Goal: Task Accomplishment & Management: Use online tool/utility

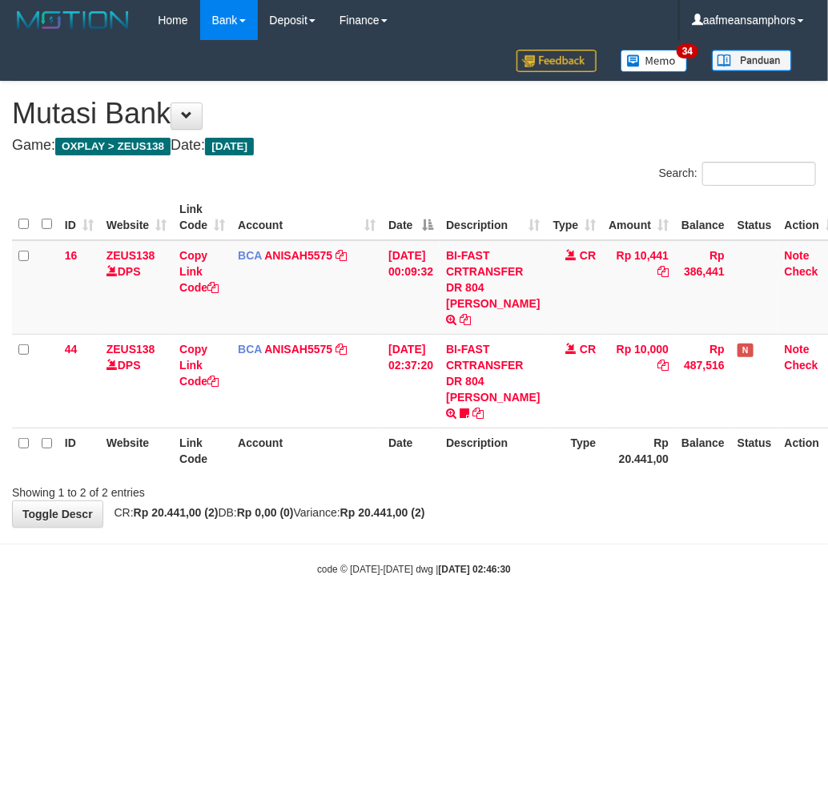
drag, startPoint x: 596, startPoint y: 593, endPoint x: 603, endPoint y: 587, distance: 9.1
click at [602, 593] on body "Toggle navigation Home Bank Account List Load By Website Group [OXPLAY] ZEUS138…" at bounding box center [414, 308] width 828 height 617
click at [602, 586] on body "Toggle navigation Home Bank Account List Load By Website Group [OXPLAY] ZEUS138…" at bounding box center [414, 308] width 828 height 617
click at [602, 583] on body "Toggle navigation Home Bank Account List Load By Website Group [OXPLAY] ZEUS138…" at bounding box center [414, 308] width 828 height 617
click at [594, 581] on body "Toggle navigation Home Bank Account List Load By Website Group [OXPLAY] ZEUS138…" at bounding box center [414, 308] width 828 height 617
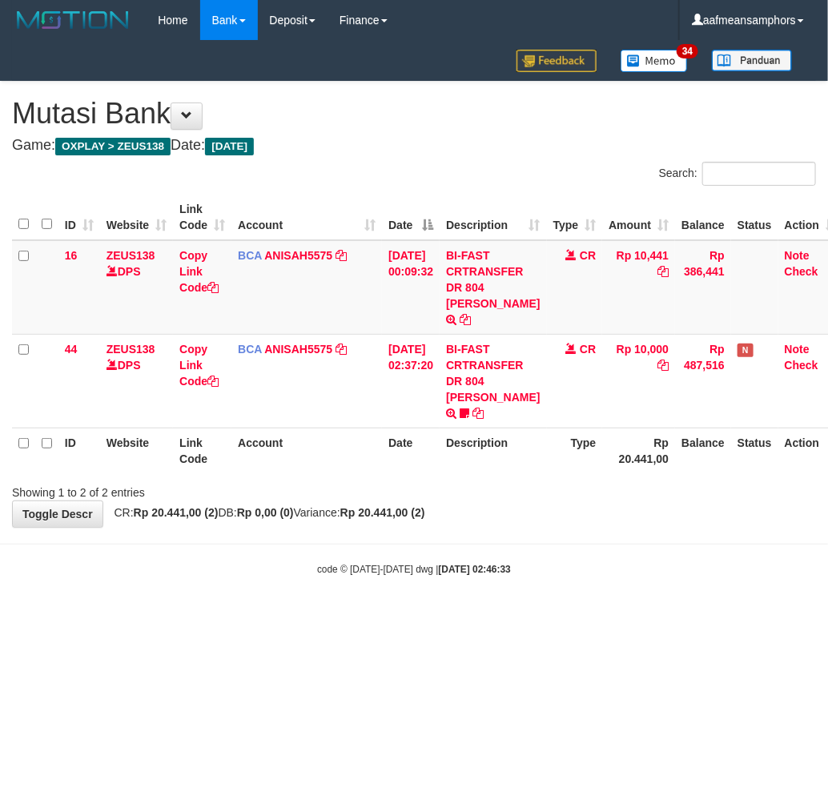
click at [515, 617] on html "Toggle navigation Home Bank Account List Load By Website Group [OXPLAY] ZEUS138…" at bounding box center [414, 308] width 828 height 617
click at [511, 617] on html "Toggle navigation Home Bank Account List Load By Website Group [OXPLAY] ZEUS138…" at bounding box center [414, 308] width 828 height 617
click at [510, 617] on html "Toggle navigation Home Bank Account List Load By Website Group [OXPLAY] ZEUS138…" at bounding box center [414, 308] width 828 height 617
click at [491, 614] on html "Toggle navigation Home Bank Account List Load By Website Group [OXPLAY] ZEUS138…" at bounding box center [414, 308] width 828 height 617
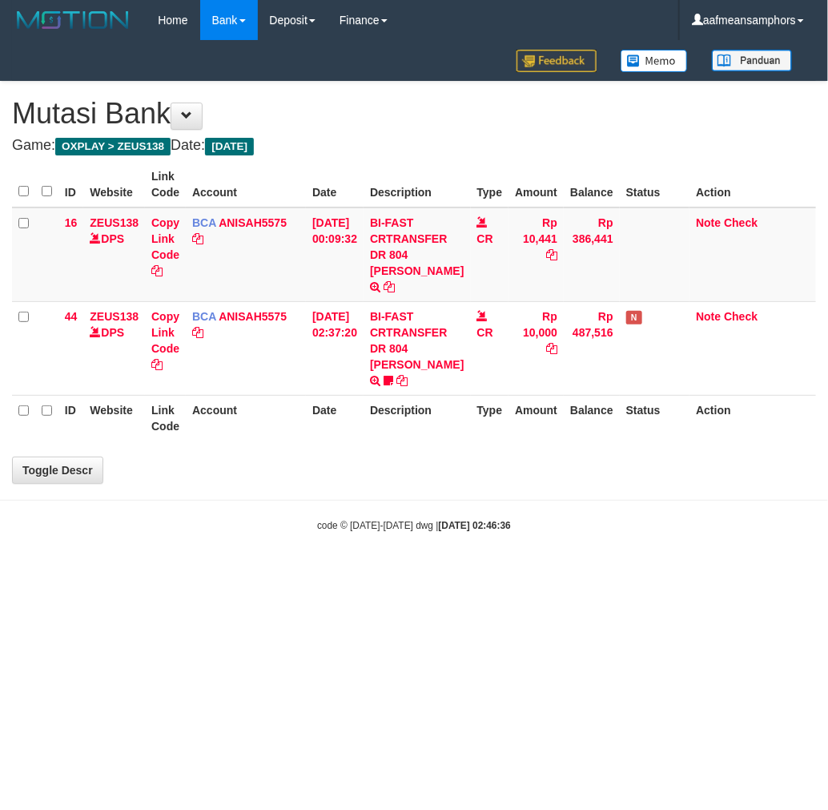
click at [463, 573] on html "Toggle navigation Home Bank Account List Load By Website Group [OXPLAY] ZEUS138…" at bounding box center [414, 286] width 828 height 573
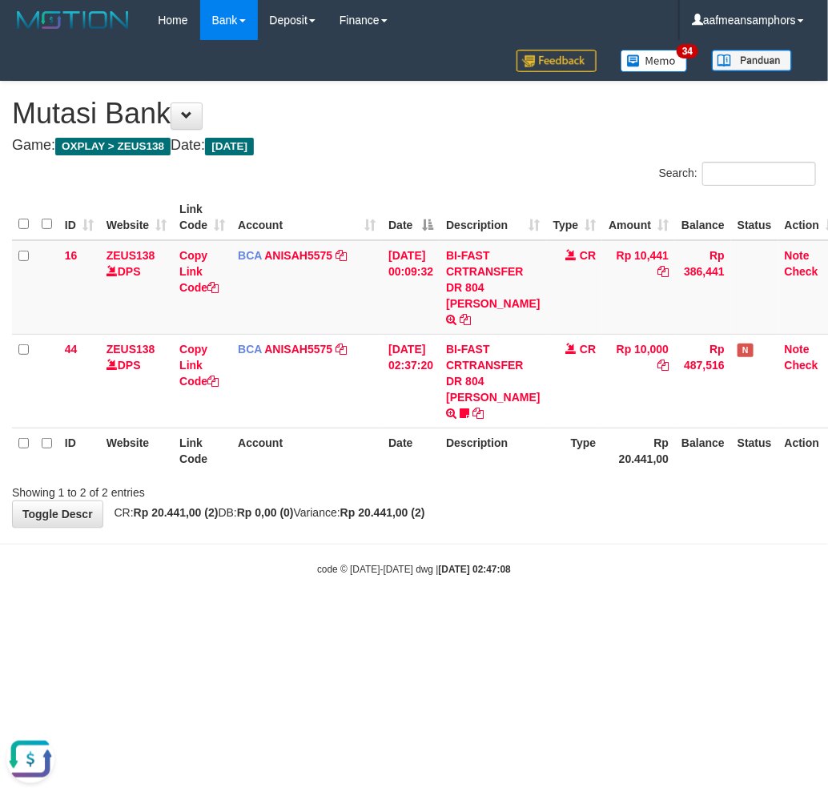
click at [703, 617] on html "Toggle navigation Home Bank Account List Load By Website Group [OXPLAY] ZEUS138…" at bounding box center [414, 308] width 828 height 617
click at [684, 613] on html "Toggle navigation Home Bank Account List Load By Website Group [OXPLAY] ZEUS138…" at bounding box center [414, 308] width 828 height 617
click at [645, 617] on html "Toggle navigation Home Bank Account List Load By Website Group [OXPLAY] ZEUS138…" at bounding box center [414, 308] width 828 height 617
click at [583, 539] on body "Toggle navigation Home Bank Account List Load By Website Group [OXPLAY] ZEUS138…" at bounding box center [414, 308] width 828 height 617
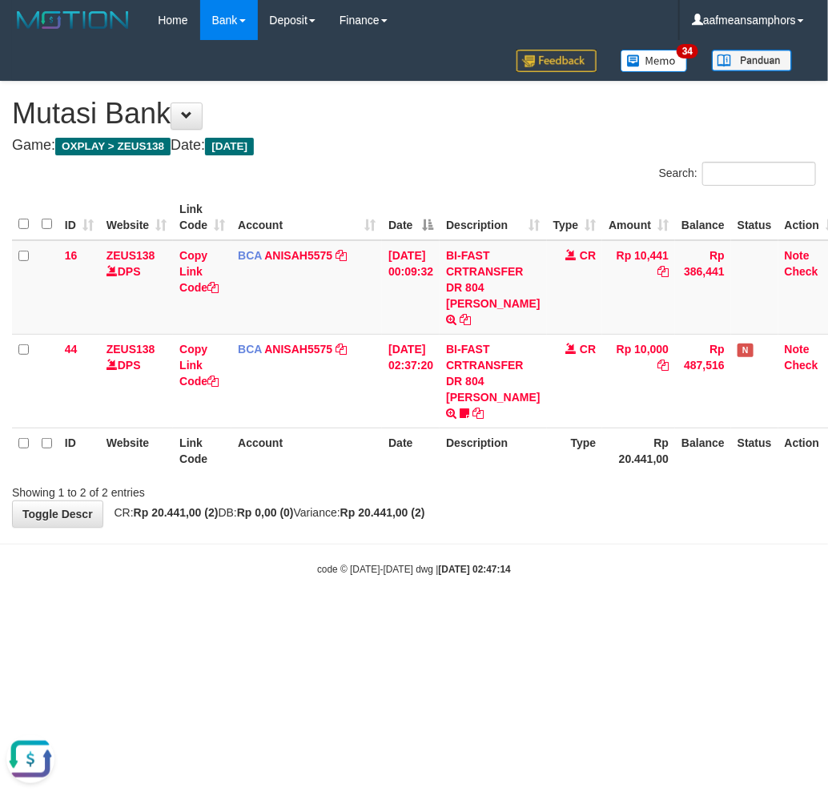
click at [597, 531] on body "Toggle navigation Home Bank Account List Load By Website Group [OXPLAY] ZEUS138…" at bounding box center [414, 308] width 828 height 617
click at [484, 617] on html "Toggle navigation Home Bank Account List Load By Website Group [OXPLAY] ZEUS138…" at bounding box center [414, 308] width 828 height 617
click at [491, 598] on html "Toggle navigation Home Bank Account List Load By Website Group [OXPLAY] ZEUS138…" at bounding box center [414, 308] width 828 height 617
click at [481, 593] on body "Toggle navigation Home Bank Account List Load By Website Group [OXPLAY] ZEUS138…" at bounding box center [414, 308] width 828 height 617
drag, startPoint x: 0, startPoint y: 0, endPoint x: 481, endPoint y: 597, distance: 766.8
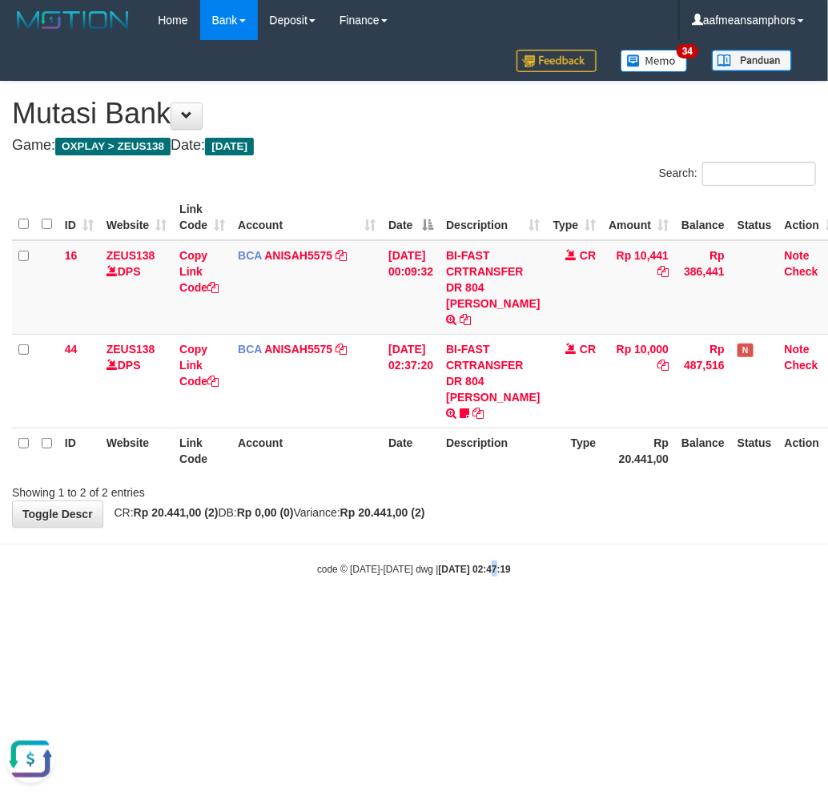
click at [475, 597] on body "Toggle navigation Home Bank Account List Load By Website Group [OXPLAY] ZEUS138…" at bounding box center [414, 308] width 828 height 617
drag, startPoint x: 469, startPoint y: 587, endPoint x: 479, endPoint y: 585, distance: 10.7
click at [461, 587] on body "Toggle navigation Home Bank Account List Load By Website Group [OXPLAY] ZEUS138…" at bounding box center [414, 308] width 828 height 617
click at [513, 582] on body "Toggle navigation Home Bank Account List Load By Website Group [OXPLAY] ZEUS138…" at bounding box center [414, 308] width 828 height 617
click at [585, 541] on body "Toggle navigation Home Bank Account List Load By Website Group [OXPLAY] ZEUS138…" at bounding box center [414, 308] width 828 height 617
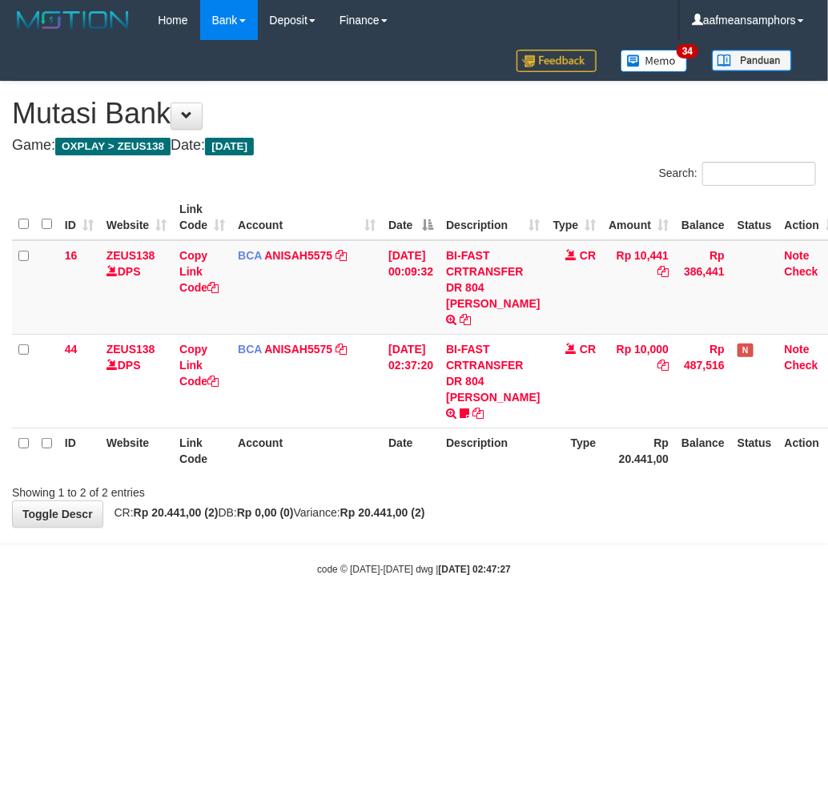
click at [612, 540] on body "Toggle navigation Home Bank Account List Load By Website Group [OXPLAY] ZEUS138…" at bounding box center [414, 308] width 828 height 617
drag, startPoint x: 550, startPoint y: 581, endPoint x: 564, endPoint y: 575, distance: 14.7
click at [550, 581] on body "Toggle navigation Home Bank Account List Load By Website Group [OXPLAY] ZEUS138…" at bounding box center [414, 308] width 828 height 617
click at [558, 563] on body "Toggle navigation Home Bank Account List Load By Website Group [OXPLAY] ZEUS138…" at bounding box center [414, 308] width 828 height 617
click at [542, 570] on body "Toggle navigation Home Bank Account List Load By Website Group [OXPLAY] ZEUS138…" at bounding box center [414, 308] width 828 height 617
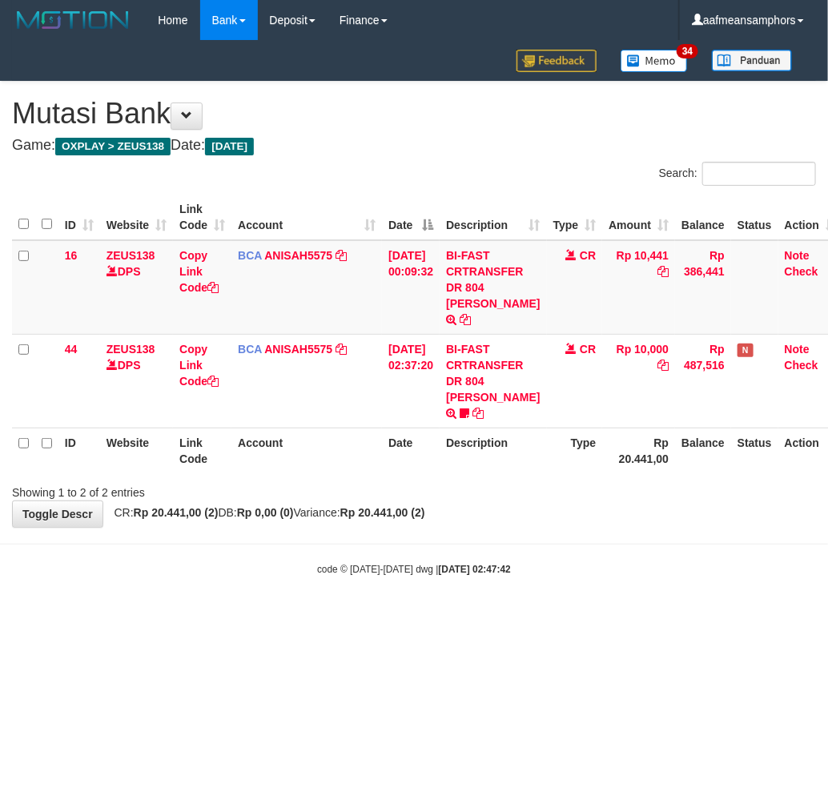
click at [581, 561] on div "code © 2012-2018 dwg | 2025/10/01 02:47:42" at bounding box center [414, 569] width 828 height 16
drag, startPoint x: 574, startPoint y: 551, endPoint x: 589, endPoint y: 554, distance: 15.6
click at [567, 561] on body "Toggle navigation Home Bank Account List Load By Website Group [OXPLAY] ZEUS138…" at bounding box center [414, 308] width 828 height 617
drag, startPoint x: 517, startPoint y: 526, endPoint x: 538, endPoint y: 525, distance: 21.7
click at [513, 530] on body "Toggle navigation Home Bank Account List Load By Website Group [OXPLAY] ZEUS138…" at bounding box center [414, 308] width 828 height 617
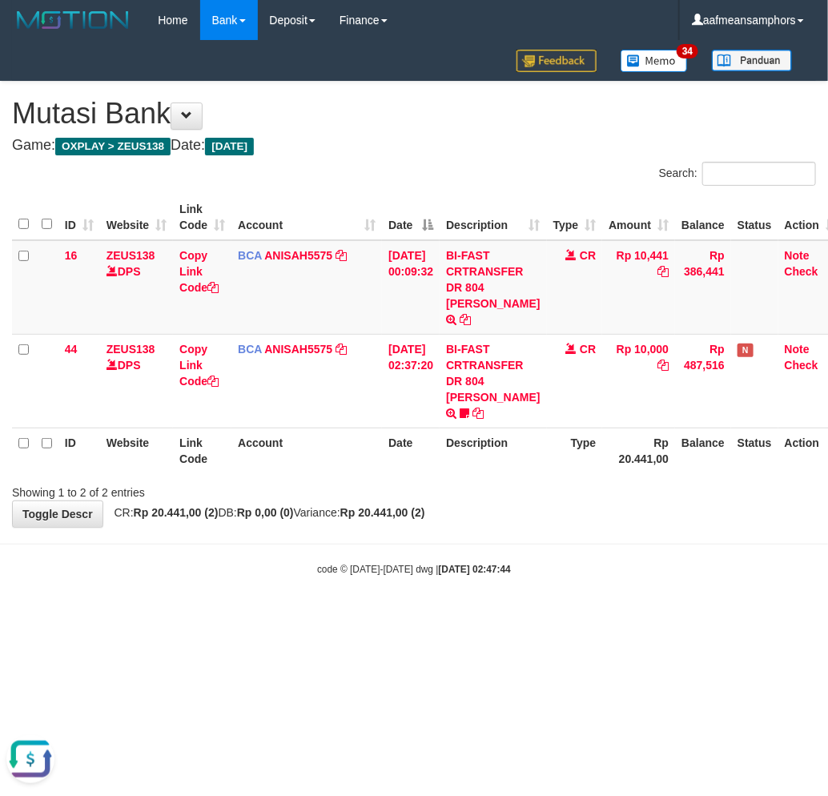
click at [569, 509] on div "**********" at bounding box center [414, 304] width 828 height 445
click at [542, 517] on body "Toggle navigation Home Bank Account List Load By Website Group [OXPLAY] ZEUS138…" at bounding box center [414, 308] width 828 height 617
click at [534, 521] on body "Toggle navigation Home Bank Account List Load By Website Group [OXPLAY] ZEUS138…" at bounding box center [414, 308] width 828 height 617
drag, startPoint x: 0, startPoint y: 0, endPoint x: 562, endPoint y: 515, distance: 762.0
click at [559, 516] on body "Toggle navigation Home Bank Account List Load By Website Group [OXPLAY] ZEUS138…" at bounding box center [414, 308] width 828 height 617
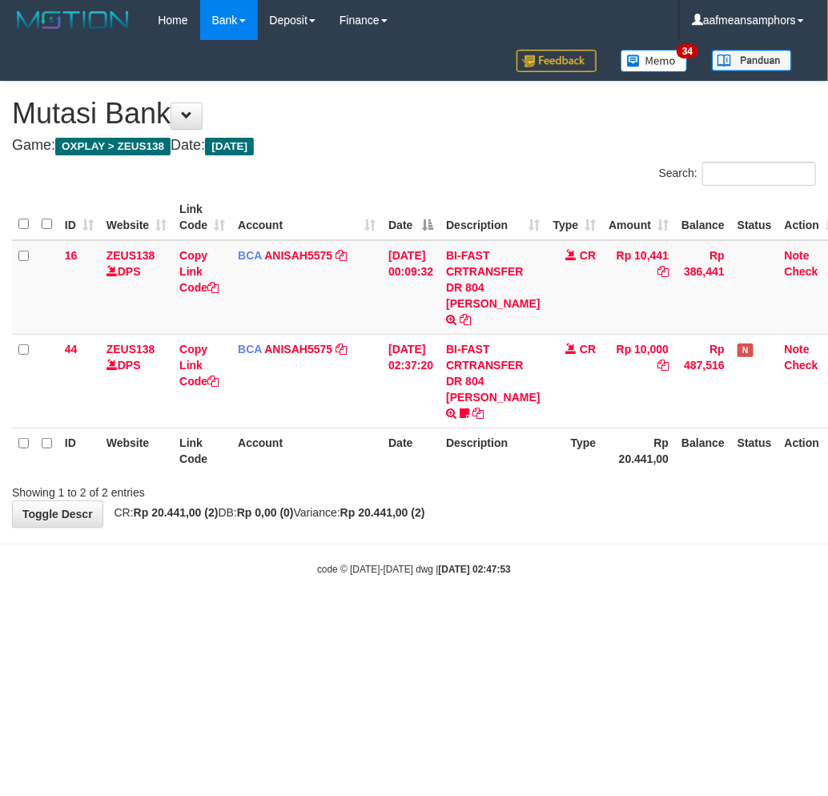
click at [530, 527] on body "Toggle navigation Home Bank Account List Load By Website Group [OXPLAY] ZEUS138…" at bounding box center [414, 308] width 828 height 617
click at [537, 561] on body "Toggle navigation Home Bank Account List Load By Website Group [OXPLAY] ZEUS138…" at bounding box center [414, 308] width 828 height 617
drag, startPoint x: 598, startPoint y: 558, endPoint x: 588, endPoint y: 551, distance: 12.2
click at [598, 561] on div "code © 2012-2018 dwg | 2025/10/01 02:47:58" at bounding box center [414, 569] width 828 height 16
click at [588, 561] on div "code © 2012-2018 dwg | 2025/10/01 02:47:58" at bounding box center [414, 569] width 828 height 16
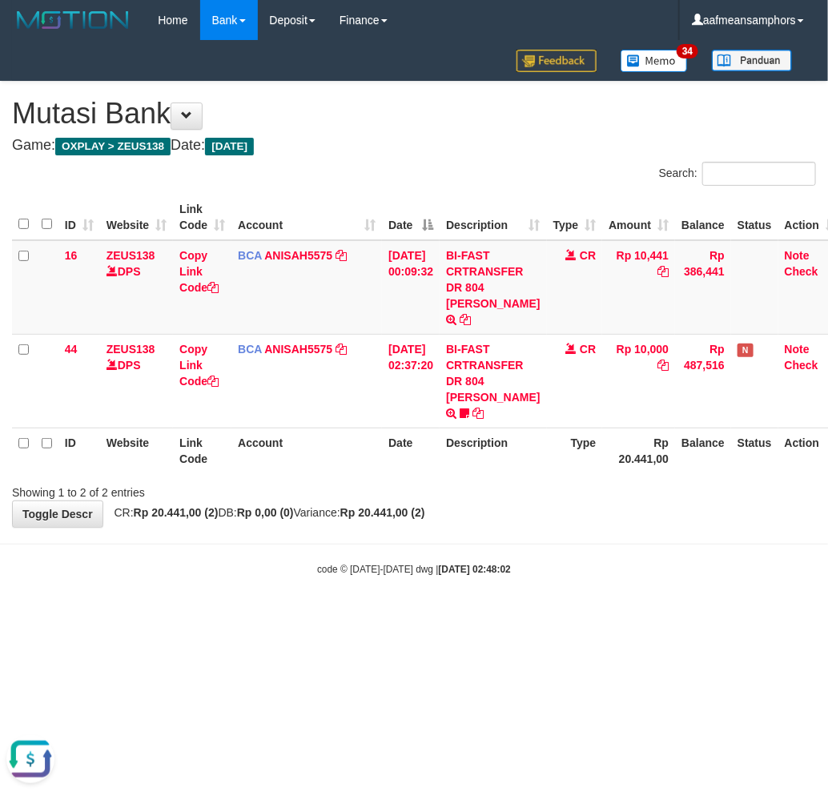
click at [610, 561] on div "code © [DATE]-[DATE] dwg | [DATE] 02:48:02" at bounding box center [414, 569] width 828 height 16
drag, startPoint x: 0, startPoint y: 0, endPoint x: 645, endPoint y: 558, distance: 853.0
click at [613, 561] on div "code © 2012-2018 dwg | 2025/10/01 02:48:05" at bounding box center [414, 569] width 828 height 16
click at [604, 561] on div "code © 2012-2018 dwg | 2025/10/01 02:48:06" at bounding box center [414, 569] width 828 height 16
drag, startPoint x: 582, startPoint y: 550, endPoint x: 607, endPoint y: 543, distance: 26.4
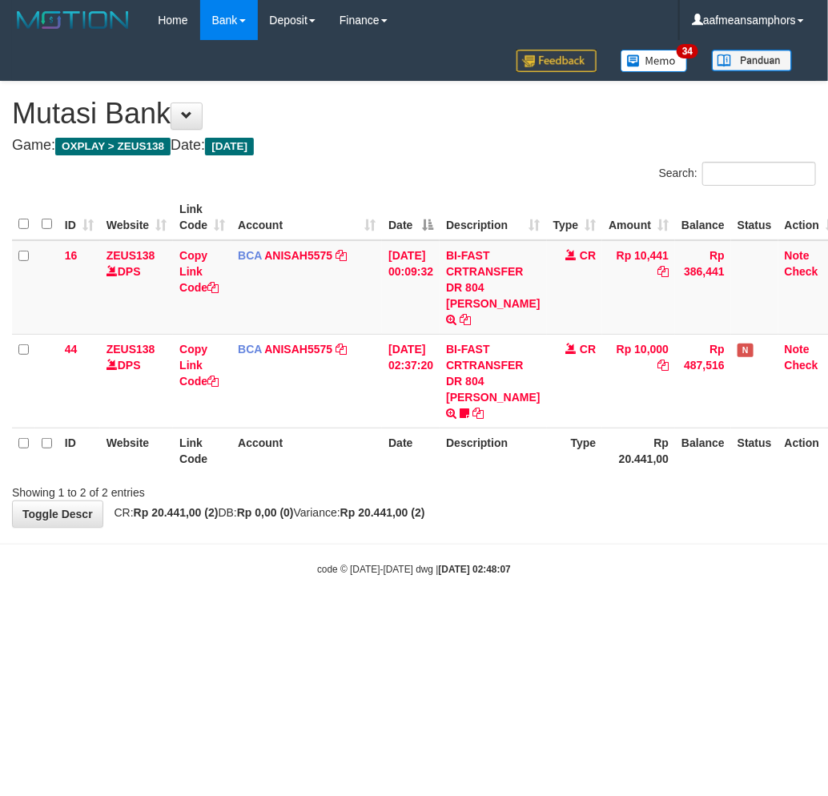
click at [582, 561] on div "code © [DATE]-[DATE] dwg | [DATE] 02:48:07" at bounding box center [414, 569] width 828 height 16
click at [597, 561] on div "code © 2012-2018 dwg | 2025/10/01 02:48:07" at bounding box center [414, 569] width 828 height 16
click at [563, 549] on body "Toggle navigation Home Bank Account List Load By Website Group [OXPLAY] ZEUS138…" at bounding box center [414, 308] width 828 height 617
click at [482, 565] on body "Toggle navigation Home Bank Account List Load By Website Group [OXPLAY] ZEUS138…" at bounding box center [414, 308] width 828 height 617
click at [475, 558] on body "Toggle navigation Home Bank Account List Load By Website Group [OXPLAY] ZEUS138…" at bounding box center [414, 308] width 828 height 617
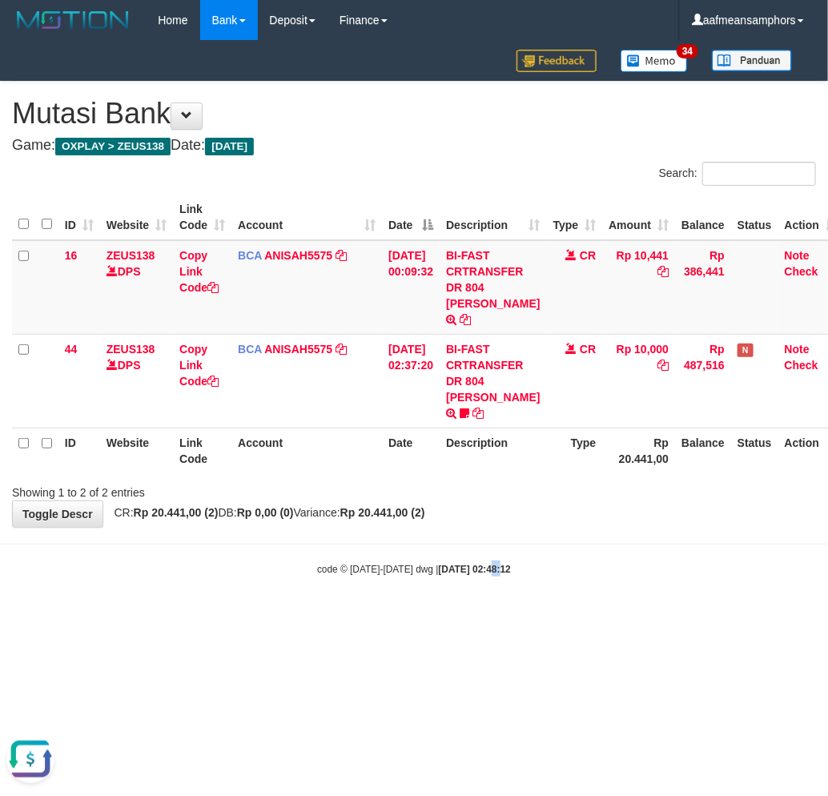
click at [473, 561] on div "code © 2012-2018 dwg | 2025/10/01 02:48:12" at bounding box center [414, 569] width 828 height 16
click at [599, 532] on body "Toggle navigation Home Bank Account List Load By Website Group [OXPLAY] ZEUS138…" at bounding box center [414, 308] width 828 height 617
drag, startPoint x: 542, startPoint y: 574, endPoint x: 572, endPoint y: 567, distance: 31.3
click at [541, 574] on body "Toggle navigation Home Bank Account List Load By Website Group [OXPLAY] ZEUS138…" at bounding box center [414, 308] width 828 height 617
click at [570, 595] on body "Toggle navigation Home Bank Account List Load By Website Group [OXPLAY] ZEUS138…" at bounding box center [414, 308] width 828 height 617
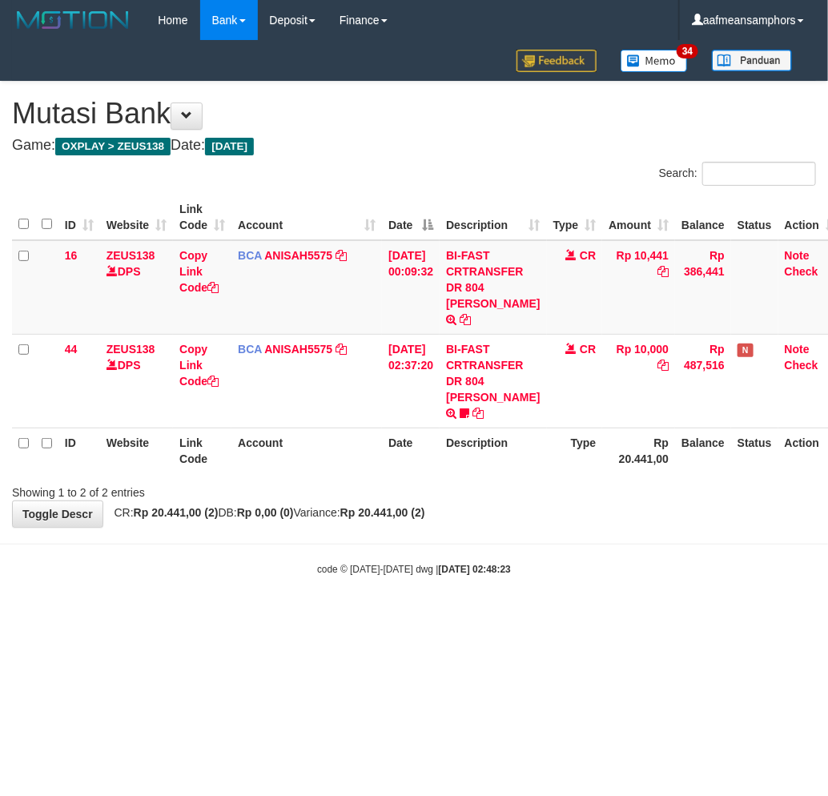
click at [558, 572] on body "Toggle navigation Home Bank Account List Load By Website Group [OXPLAY] ZEUS138…" at bounding box center [414, 308] width 828 height 617
drag, startPoint x: 463, startPoint y: 587, endPoint x: 458, endPoint y: 598, distance: 11.5
click at [460, 598] on body "Toggle navigation Home Bank Account List Load By Website Group [OXPLAY] ZEUS138…" at bounding box center [414, 308] width 828 height 617
click at [458, 586] on body "Toggle navigation Home Bank Account List Load By Website Group [OXPLAY] ZEUS138…" at bounding box center [414, 308] width 828 height 617
click at [499, 566] on body "Toggle navigation Home Bank Account List Load By Website Group [OXPLAY] ZEUS138…" at bounding box center [414, 308] width 828 height 617
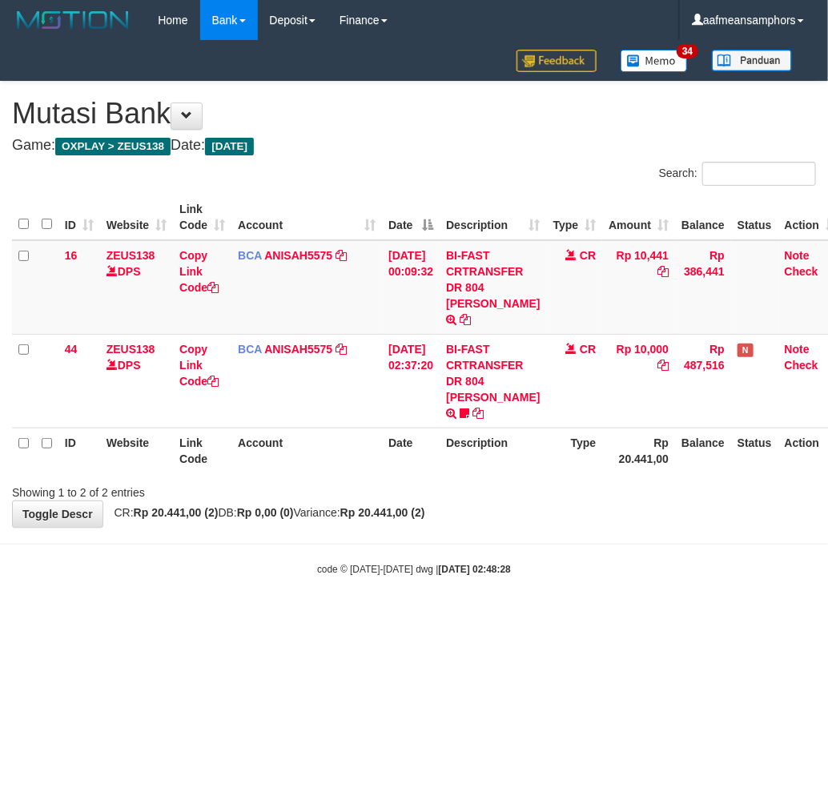
click at [618, 561] on body "Toggle navigation Home Bank Account List Load By Website Group [OXPLAY] ZEUS138…" at bounding box center [414, 308] width 828 height 617
click at [614, 559] on body "Toggle navigation Home Bank Account List Load By Website Group [OXPLAY] ZEUS138…" at bounding box center [414, 308] width 828 height 617
drag, startPoint x: 598, startPoint y: 583, endPoint x: 593, endPoint y: 567, distance: 16.7
click at [589, 583] on body "Toggle navigation Home Bank Account List Load By Website Group [OXPLAY] ZEUS138…" at bounding box center [414, 308] width 828 height 617
drag, startPoint x: 0, startPoint y: 0, endPoint x: 540, endPoint y: 564, distance: 780.7
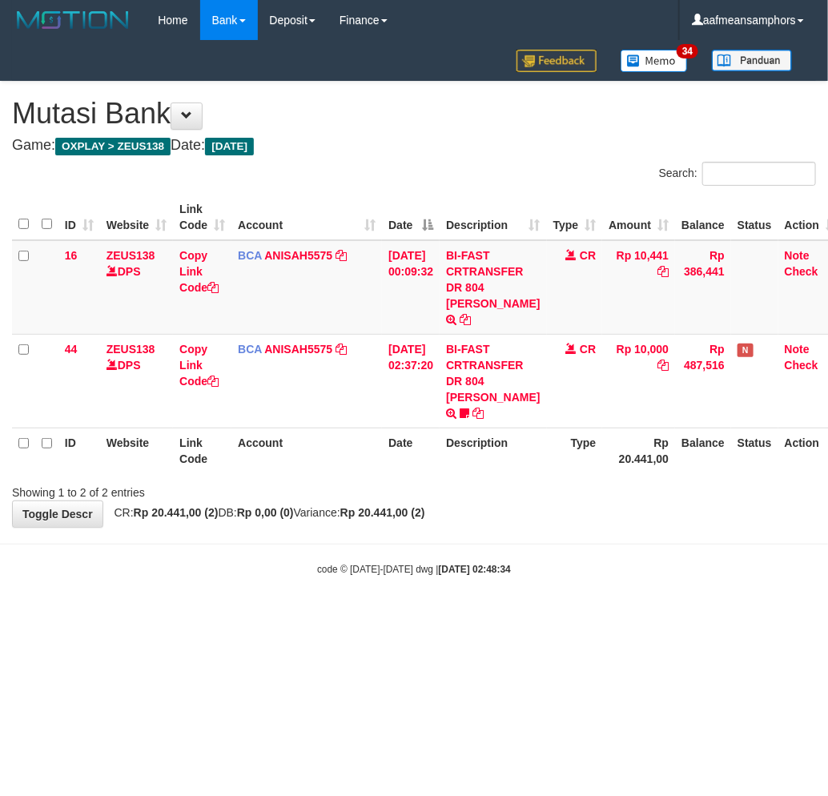
click at [538, 564] on body "Toggle navigation Home Bank Account List Load By Website Group [OXPLAY] ZEUS138…" at bounding box center [414, 308] width 828 height 617
drag, startPoint x: 487, startPoint y: 571, endPoint x: 503, endPoint y: 573, distance: 16.1
click at [485, 573] on body "Toggle navigation Home Bank Account List Load By Website Group [OXPLAY] ZEUS138…" at bounding box center [414, 308] width 828 height 617
click at [421, 581] on body "Toggle navigation Home Bank Account List Load By Website Group [OXPLAY] ZEUS138…" at bounding box center [414, 308] width 828 height 617
drag, startPoint x: 503, startPoint y: 605, endPoint x: 515, endPoint y: 598, distance: 14.0
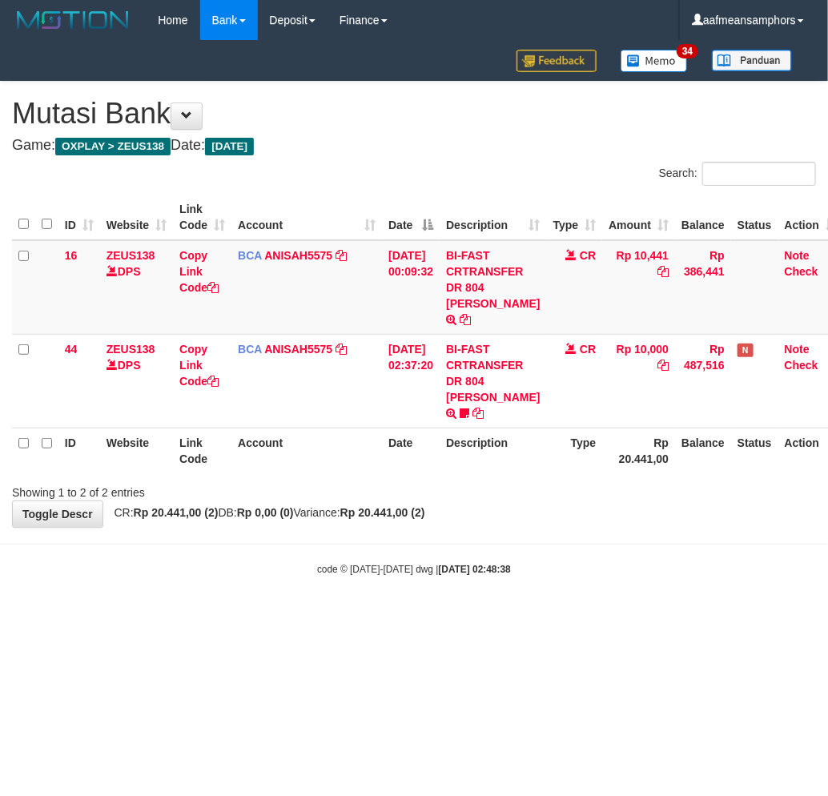
click at [502, 605] on html "Toggle navigation Home Bank Account List Load By Website Group [OXPLAY] ZEUS138…" at bounding box center [414, 308] width 828 height 617
click at [497, 590] on body "Toggle navigation Home Bank Account List Load By Website Group [OXPLAY] ZEUS138…" at bounding box center [414, 308] width 828 height 617
click at [497, 534] on body "Toggle navigation Home Bank Account List Load By Website Group [OXPLAY] ZEUS138…" at bounding box center [414, 308] width 828 height 617
drag, startPoint x: 574, startPoint y: 575, endPoint x: 586, endPoint y: 573, distance: 12.3
click at [571, 577] on body "Toggle navigation Home Bank Account List Load By Website Group [OXPLAY] ZEUS138…" at bounding box center [414, 308] width 828 height 617
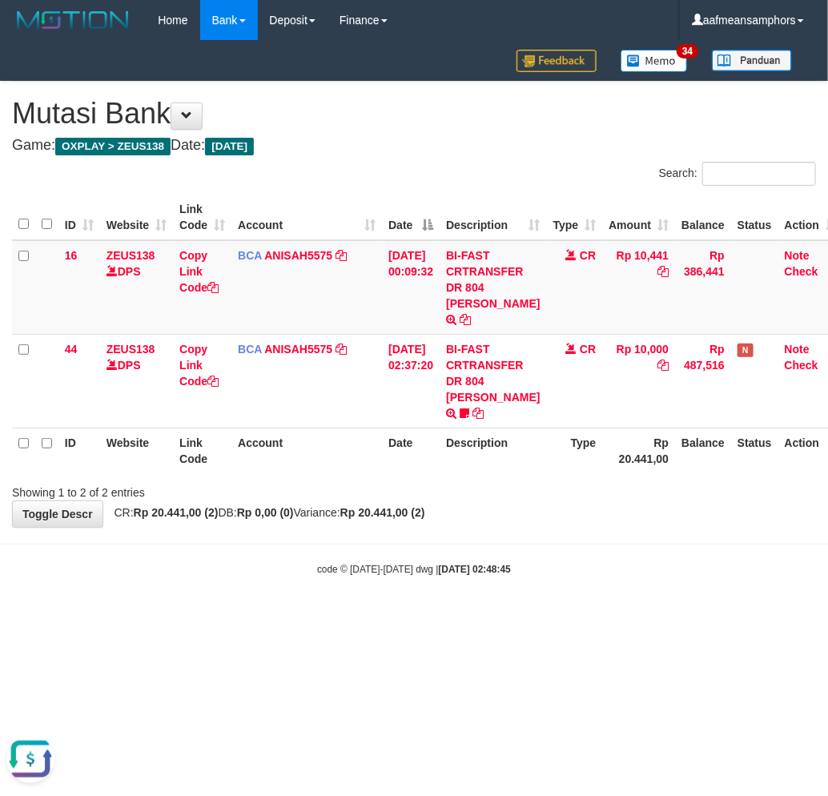
click at [582, 572] on body "Toggle navigation Home Bank Account List Load By Website Group [OXPLAY] ZEUS138…" at bounding box center [414, 308] width 828 height 617
click at [582, 574] on body "Toggle navigation Home Bank Account List Load By Website Group [OXPLAY] ZEUS138…" at bounding box center [414, 308] width 828 height 617
drag, startPoint x: 570, startPoint y: 594, endPoint x: 603, endPoint y: 591, distance: 33.0
click at [572, 594] on body "Toggle navigation Home Bank Account List Load By Website Group [OXPLAY] ZEUS138…" at bounding box center [414, 308] width 828 height 617
drag, startPoint x: 573, startPoint y: 604, endPoint x: 590, endPoint y: 603, distance: 17.6
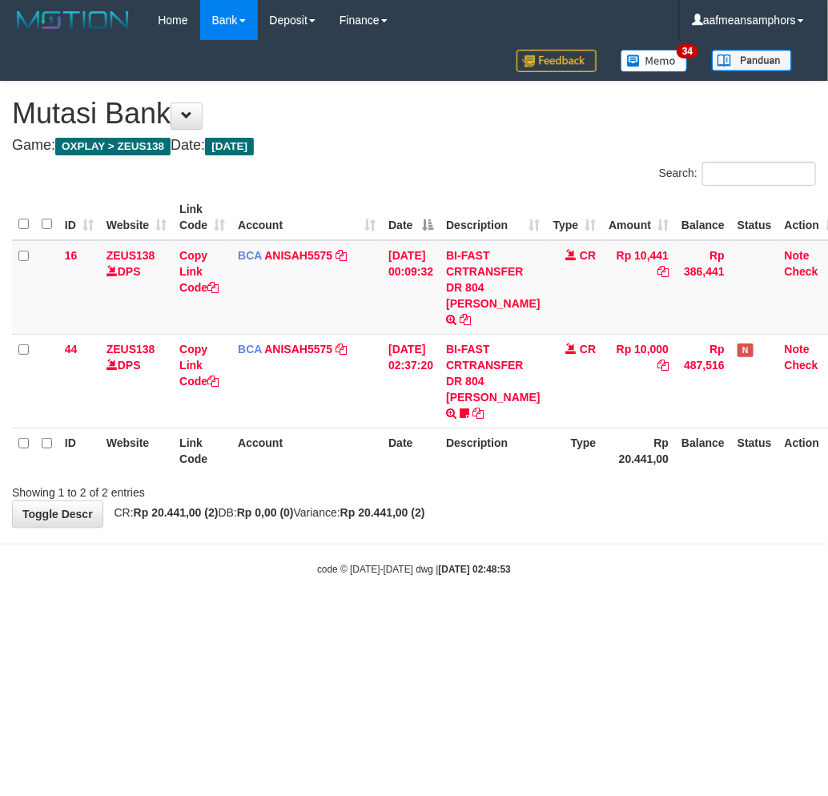
click at [573, 605] on html "Toggle navigation Home Bank Account List Load By Website Group [OXPLAY] ZEUS138…" at bounding box center [414, 308] width 828 height 617
click at [582, 603] on html "Toggle navigation Home Bank Account List Load By Website Group [OXPLAY] ZEUS138…" at bounding box center [414, 308] width 828 height 617
click at [590, 603] on html "Toggle navigation Home Bank Account List Load By Website Group [OXPLAY] ZEUS138…" at bounding box center [414, 308] width 828 height 617
click at [566, 606] on html "Toggle navigation Home Bank Account List Load By Website Group [OXPLAY] ZEUS138…" at bounding box center [414, 308] width 828 height 617
drag, startPoint x: 553, startPoint y: 609, endPoint x: 586, endPoint y: 598, distance: 35.2
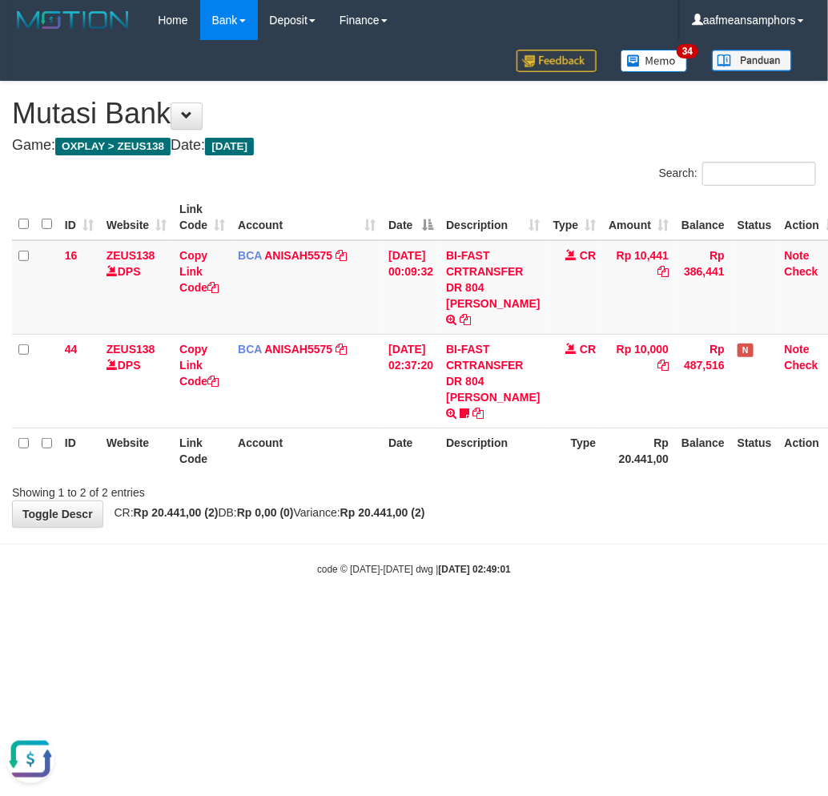
click at [551, 609] on html "Toggle navigation Home Bank Account List Load By Website Group [OXPLAY] ZEUS138…" at bounding box center [414, 308] width 828 height 617
click at [559, 602] on html "Toggle navigation Home Bank Account List Load By Website Group [OXPLAY] ZEUS138…" at bounding box center [414, 308] width 828 height 617
click at [553, 603] on html "Toggle navigation Home Bank Account List Load By Website Group [OXPLAY] ZEUS138…" at bounding box center [414, 308] width 828 height 617
click at [462, 590] on body "Toggle navigation Home Bank Account List Load By Website Group [OXPLAY] ZEUS138…" at bounding box center [414, 308] width 828 height 617
click at [367, 564] on small "code © 2012-2018 dwg | 2025/10/01 02:49:08" at bounding box center [414, 569] width 194 height 11
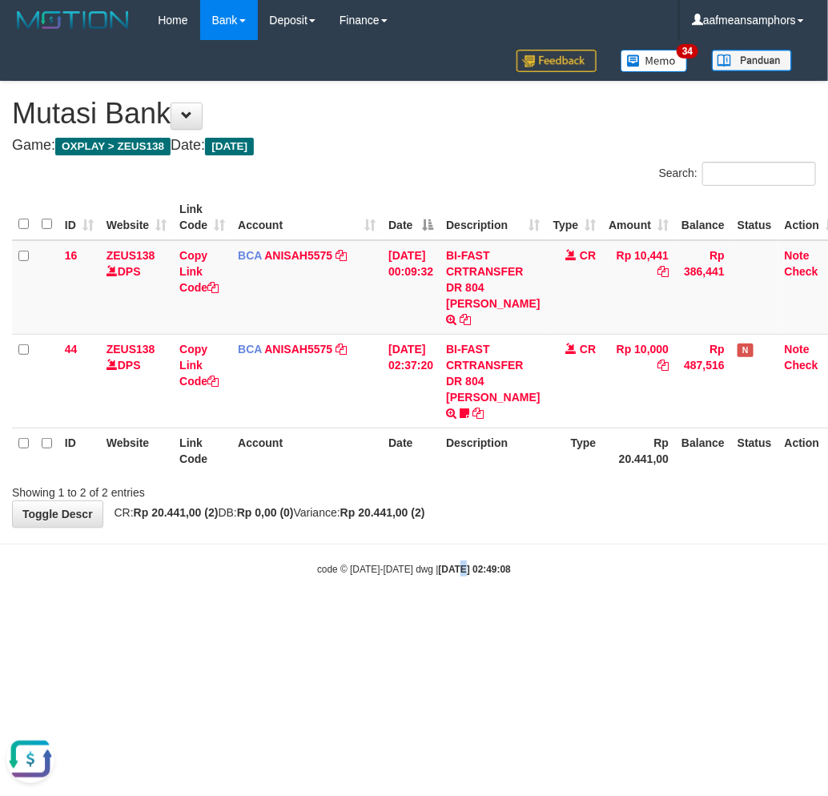
click at [445, 561] on div "code © 2012-2018 dwg | 2025/10/01 02:49:08" at bounding box center [414, 569] width 828 height 16
drag, startPoint x: 492, startPoint y: 518, endPoint x: 533, endPoint y: 501, distance: 44.5
click at [491, 518] on body "Toggle navigation Home Bank Account List Load By Website Group [OXPLAY] ZEUS138…" at bounding box center [414, 308] width 828 height 617
click at [500, 500] on div "**********" at bounding box center [414, 304] width 828 height 445
click at [486, 572] on body "Toggle navigation Home Bank Account List Load By Website Group [OXPLAY] ZEUS138…" at bounding box center [414, 308] width 828 height 617
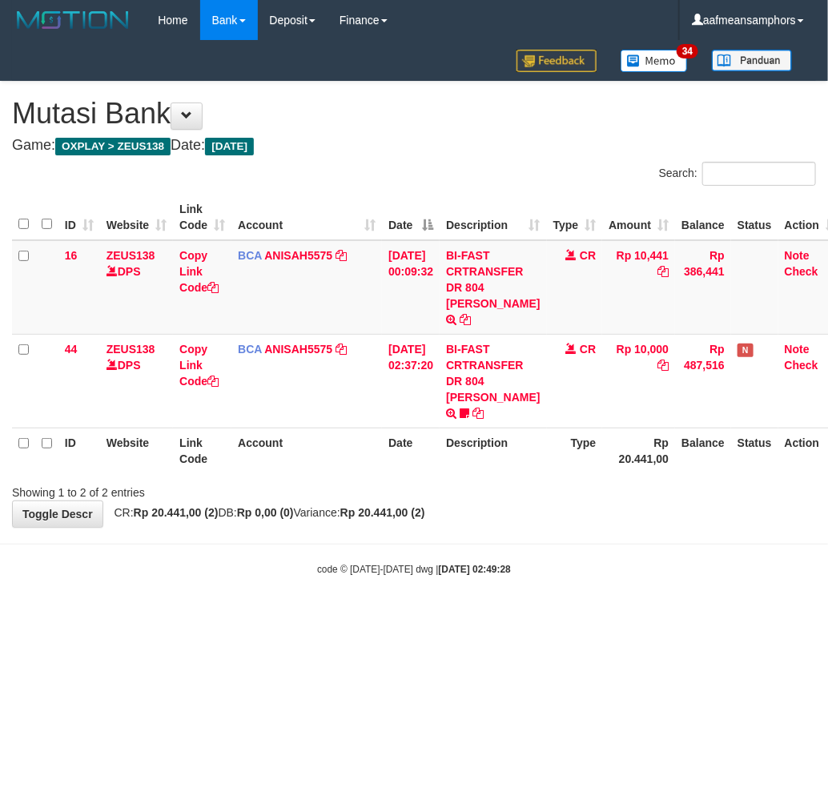
click at [601, 519] on body "Toggle navigation Home Bank Account List Load By Website Group [OXPLAY] ZEUS138…" at bounding box center [414, 308] width 828 height 617
click at [565, 565] on body "Toggle navigation Home Bank Account List Load By Website Group [OXPLAY] ZEUS138…" at bounding box center [414, 308] width 828 height 617
click at [554, 562] on body "Toggle navigation Home Bank Account List Load By Website Group [OXPLAY] ZEUS138…" at bounding box center [414, 308] width 828 height 617
click at [538, 525] on body "Toggle navigation Home Bank Account List Load By Website Group [OXPLAY] ZEUS138…" at bounding box center [414, 308] width 828 height 617
click at [598, 561] on div "code © 2012-2018 dwg | 2025/10/01 02:49:41" at bounding box center [414, 569] width 828 height 16
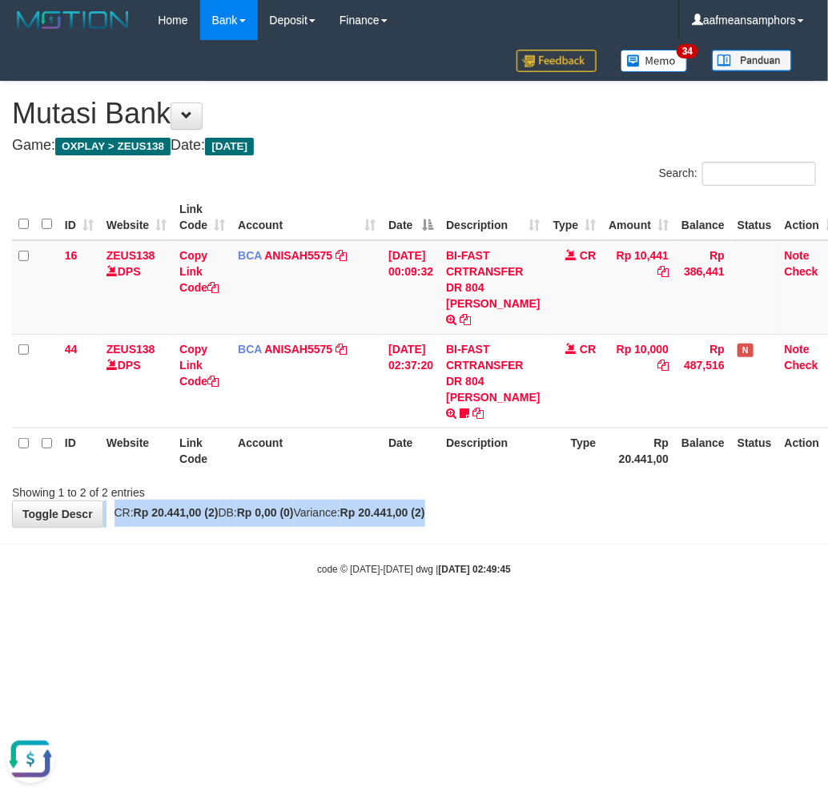
click at [521, 485] on div "**********" at bounding box center [414, 304] width 828 height 445
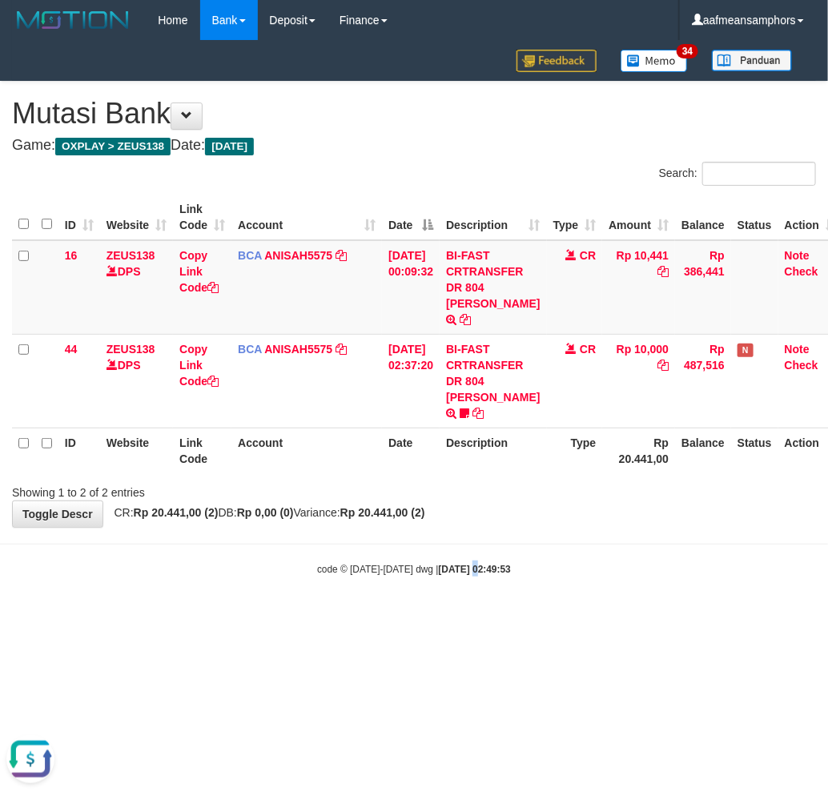
click at [457, 606] on html "Toggle navigation Home Bank Account List Load By Website Group [OXPLAY] ZEUS138…" at bounding box center [414, 308] width 828 height 617
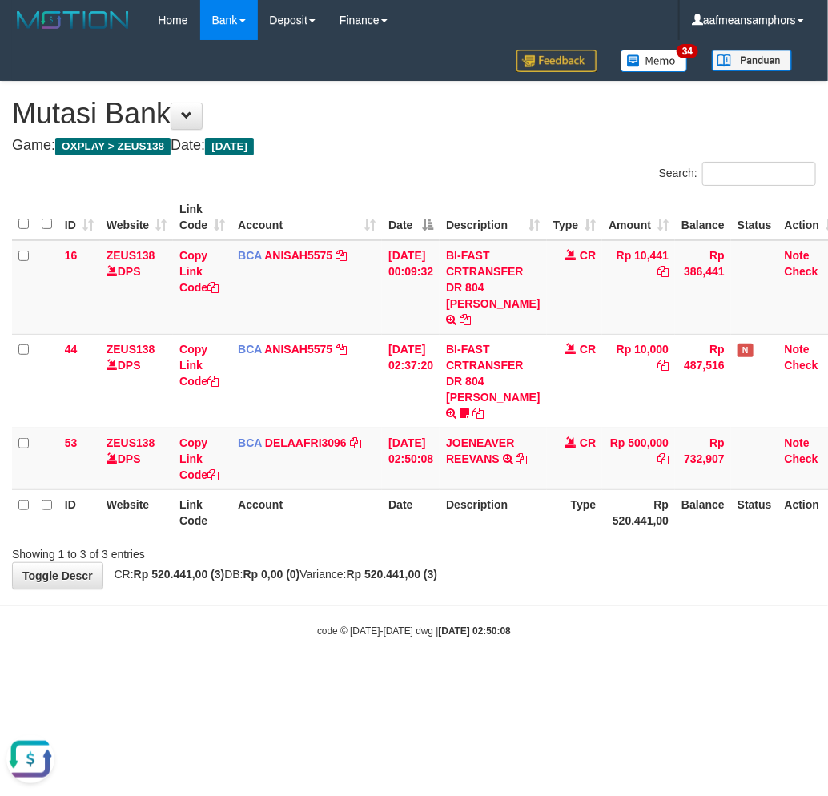
click at [413, 622] on div "code © 2012-2018 dwg | 2025/10/01 02:50:08" at bounding box center [414, 630] width 828 height 16
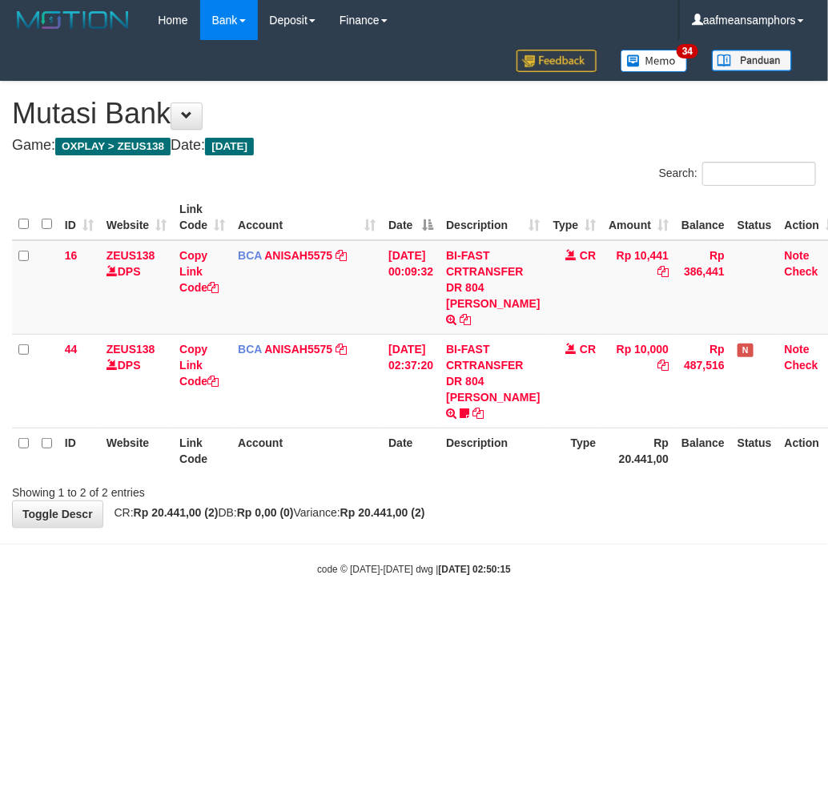
click at [509, 587] on body "Toggle navigation Home Bank Account List Load By Website Group [OXPLAY] ZEUS138…" at bounding box center [414, 308] width 828 height 617
click at [661, 574] on body "Toggle navigation Home Bank Account List Load By Website Group [OXPLAY] ZEUS138…" at bounding box center [414, 308] width 828 height 617
click at [639, 564] on body "Toggle navigation Home Bank Account List Load By Website Group [OXPLAY] ZEUS138…" at bounding box center [414, 308] width 828 height 617
click at [618, 541] on body "Toggle navigation Home Bank Account List Load By Website Group [OXPLAY] ZEUS138…" at bounding box center [414, 308] width 828 height 617
click at [610, 542] on body "Toggle navigation Home Bank Account List Load By Website Group [OXPLAY] ZEUS138…" at bounding box center [414, 308] width 828 height 617
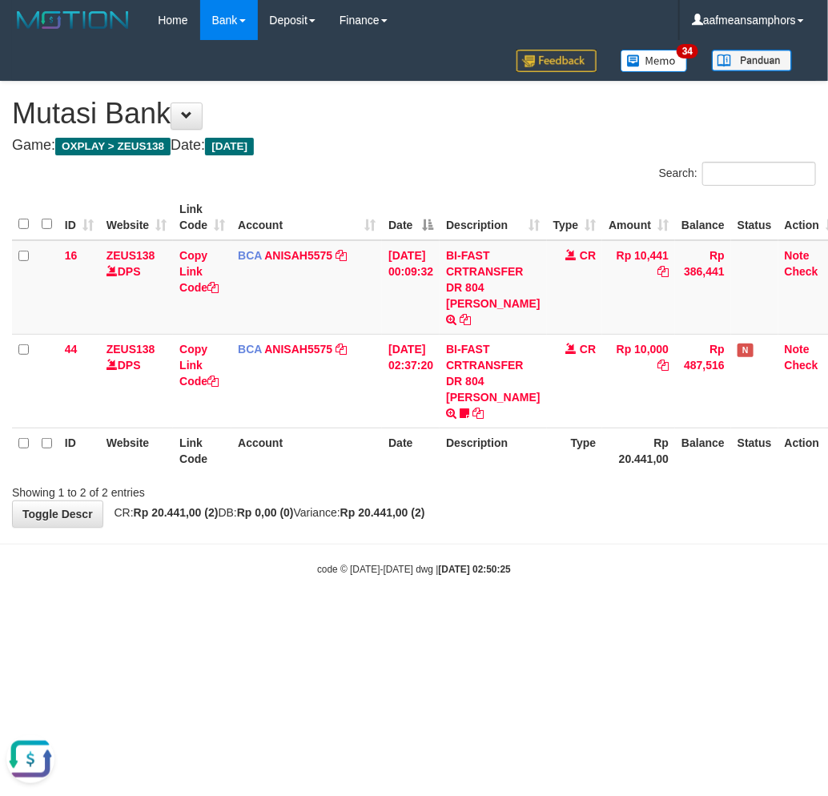
click at [523, 501] on div "**********" at bounding box center [414, 304] width 828 height 445
click at [527, 561] on div "code © [DATE]-[DATE] dwg | [DATE] 02:50:32" at bounding box center [414, 569] width 828 height 16
click at [526, 561] on div "code © 2012-2018 dwg | 2025/10/01 02:50:32" at bounding box center [414, 569] width 828 height 16
click at [492, 521] on body "Toggle navigation Home Bank Account List Load By Website Group [OXPLAY] ZEUS138…" at bounding box center [414, 308] width 828 height 617
click at [429, 589] on body "Toggle navigation Home Bank Account List Load By Website Group [OXPLAY] ZEUS138…" at bounding box center [414, 308] width 828 height 617
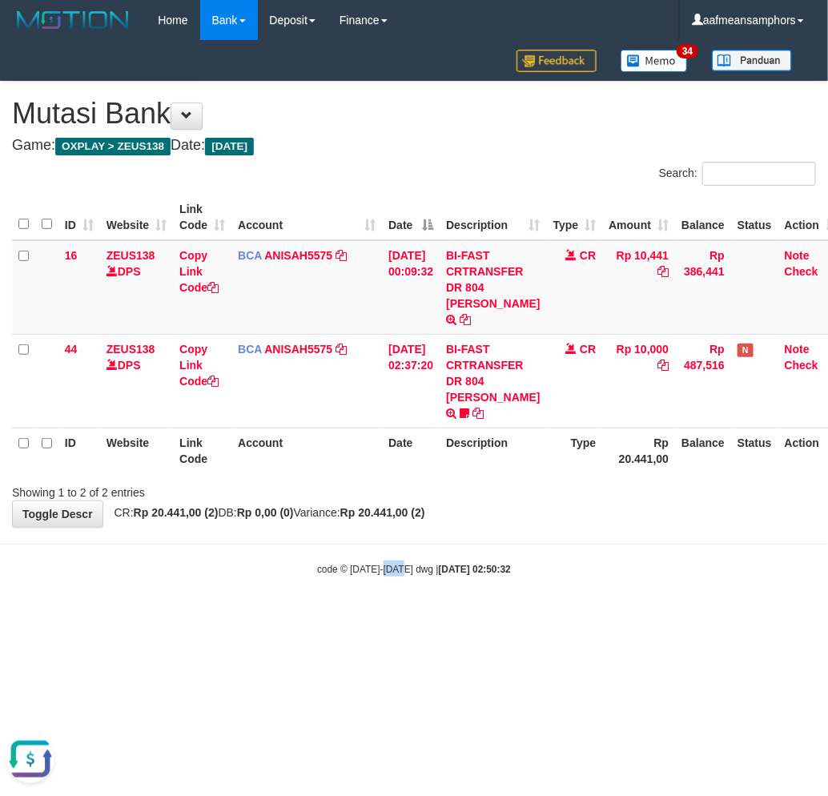
click at [382, 561] on div "code © 2012-2018 dwg | 2025/10/01 02:50:32" at bounding box center [414, 569] width 828 height 16
click at [474, 585] on body "Toggle navigation Home Bank Account List Load By Website Group [OXPLAY] ZEUS138…" at bounding box center [414, 308] width 828 height 617
drag, startPoint x: 474, startPoint y: 585, endPoint x: 590, endPoint y: 542, distance: 122.9
click at [475, 585] on body "Toggle navigation Home Bank Account List Load By Website Group [OXPLAY] ZEUS138…" at bounding box center [414, 308] width 828 height 617
click at [492, 561] on div "code © 2012-2018 dwg | 2025/10/01 02:50:38" at bounding box center [414, 569] width 828 height 16
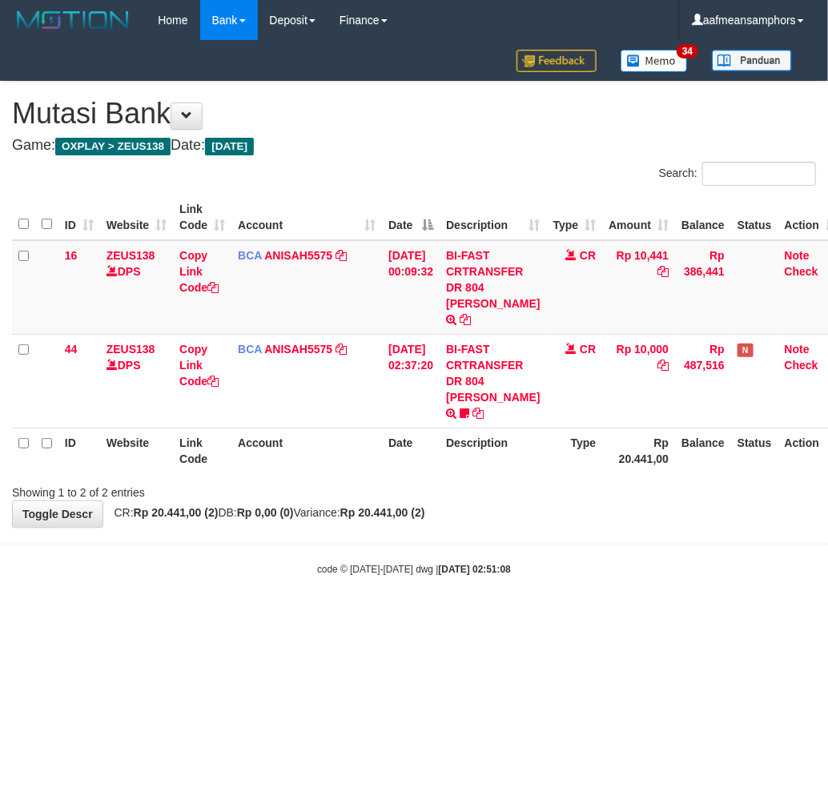
drag, startPoint x: 610, startPoint y: 574, endPoint x: 618, endPoint y: 570, distance: 9.0
click at [606, 574] on body "Toggle navigation Home Bank Account List Load By Website Group [OXPLAY] ZEUS138…" at bounding box center [414, 308] width 828 height 617
click at [446, 564] on strong "[DATE] 02:51:09" at bounding box center [475, 569] width 72 height 11
drag, startPoint x: 446, startPoint y: 556, endPoint x: 482, endPoint y: 555, distance: 36.1
click at [452, 564] on strong "2025/10/01 02:51:09" at bounding box center [475, 569] width 72 height 11
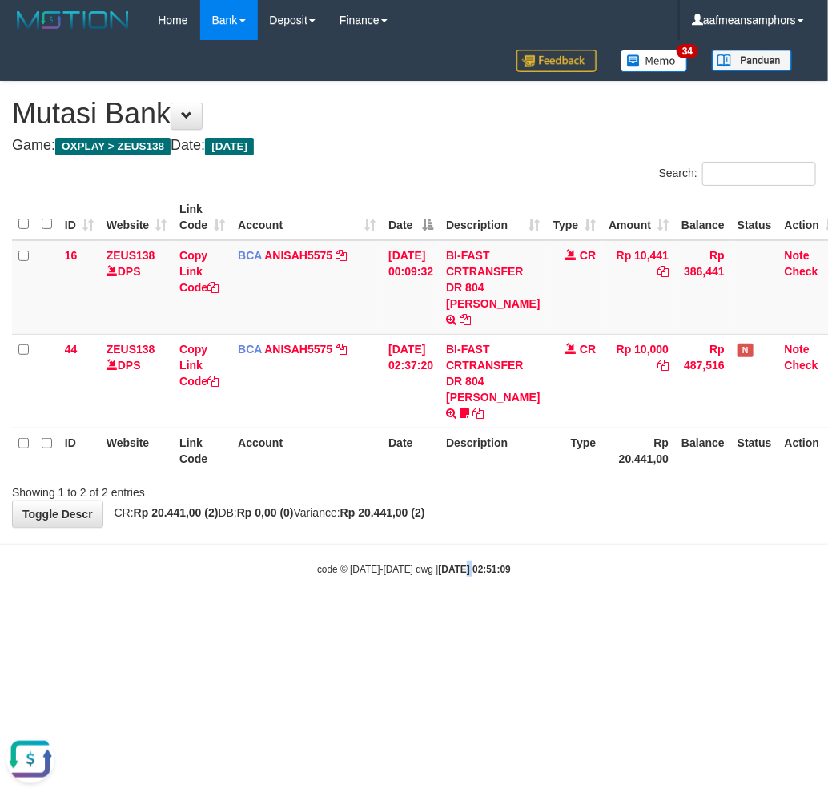
click at [463, 564] on strong "2025/10/01 02:51:09" at bounding box center [475, 569] width 72 height 11
click at [477, 577] on body "Toggle navigation Home Bank Account List Load By Website Group [OXPLAY] ZEUS138…" at bounding box center [414, 308] width 828 height 617
drag, startPoint x: 555, startPoint y: 539, endPoint x: 566, endPoint y: 537, distance: 10.7
click at [554, 539] on body "Toggle navigation Home Bank Account List Load By Website Group [OXPLAY] ZEUS138…" at bounding box center [414, 308] width 828 height 617
click at [574, 530] on body "Toggle navigation Home Bank Account List Load By Website Group [OXPLAY] ZEUS138…" at bounding box center [414, 308] width 828 height 617
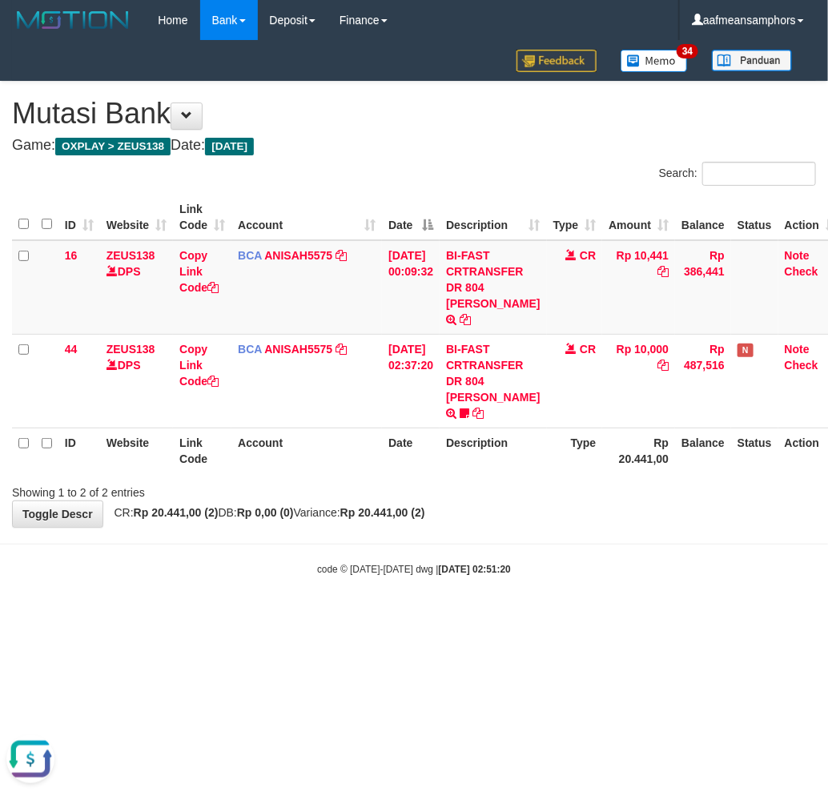
drag, startPoint x: 566, startPoint y: 534, endPoint x: 606, endPoint y: 521, distance: 43.1
click at [562, 534] on body "Toggle navigation Home Bank Account List Load By Website Group [OXPLAY] ZEUS138…" at bounding box center [414, 308] width 828 height 617
drag, startPoint x: 0, startPoint y: 0, endPoint x: 581, endPoint y: 521, distance: 780.0
click at [581, 521] on body "Toggle navigation Home Bank Account List Load By Website Group [OXPLAY] ZEUS138…" at bounding box center [414, 308] width 828 height 617
click at [562, 529] on body "Toggle navigation Home Bank Account List Load By Website Group [OXPLAY] ZEUS138…" at bounding box center [414, 308] width 828 height 617
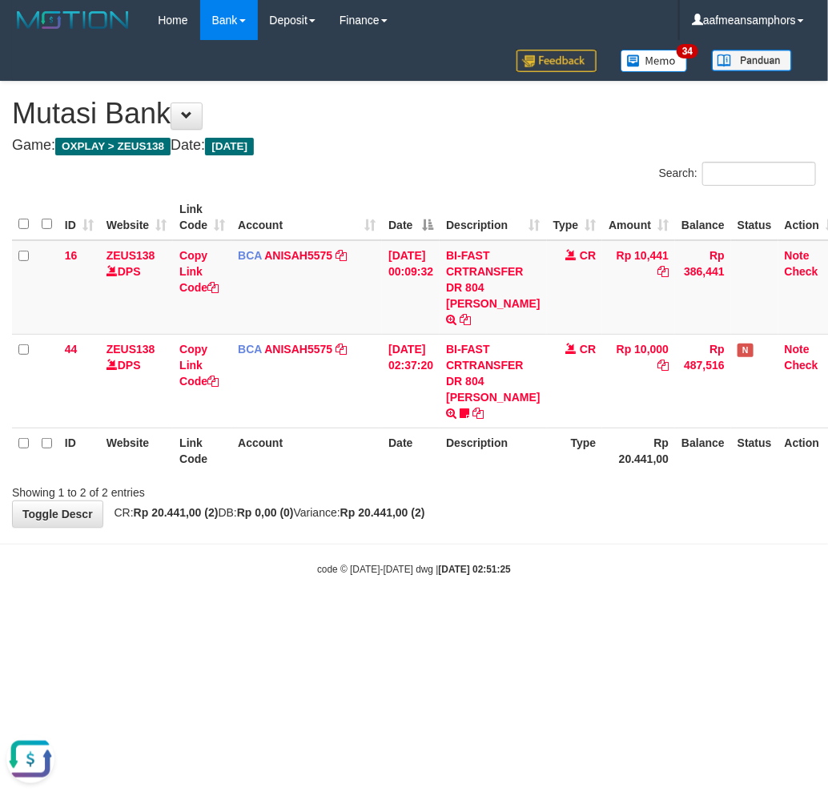
click at [595, 585] on body "Toggle navigation Home Bank Account List Load By Website Group [OXPLAY] ZEUS138…" at bounding box center [414, 308] width 828 height 617
click at [575, 564] on body "Toggle navigation Home Bank Account List Load By Website Group [OXPLAY] ZEUS138…" at bounding box center [414, 308] width 828 height 617
click at [542, 570] on body "Toggle navigation Home Bank Account List Load By Website Group [OXPLAY] ZEUS138…" at bounding box center [414, 308] width 828 height 617
click at [522, 567] on body "Toggle navigation Home Bank Account List Load By Website Group [OXPLAY] ZEUS138…" at bounding box center [414, 308] width 828 height 617
click at [451, 606] on html "Toggle navigation Home Bank Account List Load By Website Group [OXPLAY] ZEUS138…" at bounding box center [414, 308] width 828 height 617
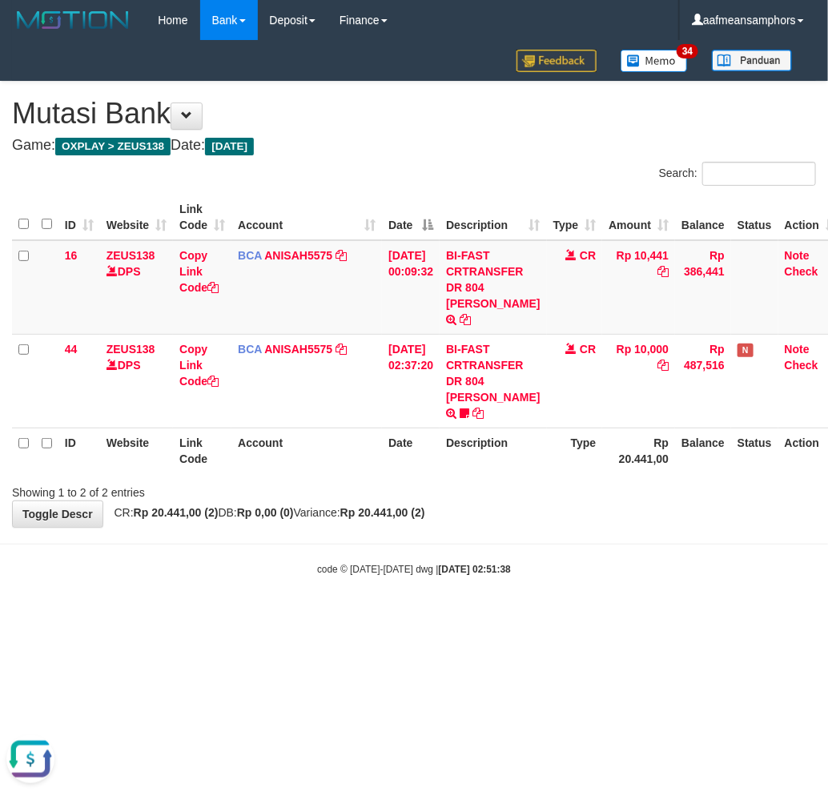
click at [501, 564] on strong "2025/10/01 02:51:38" at bounding box center [475, 569] width 72 height 11
click at [555, 522] on body "Toggle navigation Home Bank Account List Load By Website Group [OXPLAY] ZEUS138…" at bounding box center [414, 308] width 828 height 617
click at [563, 589] on body "Toggle navigation Home Bank Account List Load By Website Group [OXPLAY] ZEUS138…" at bounding box center [414, 308] width 828 height 617
drag, startPoint x: 534, startPoint y: 558, endPoint x: 558, endPoint y: 562, distance: 25.3
click at [533, 561] on div "code © 2012-2018 dwg | 2025/10/01 02:52:54" at bounding box center [414, 569] width 828 height 16
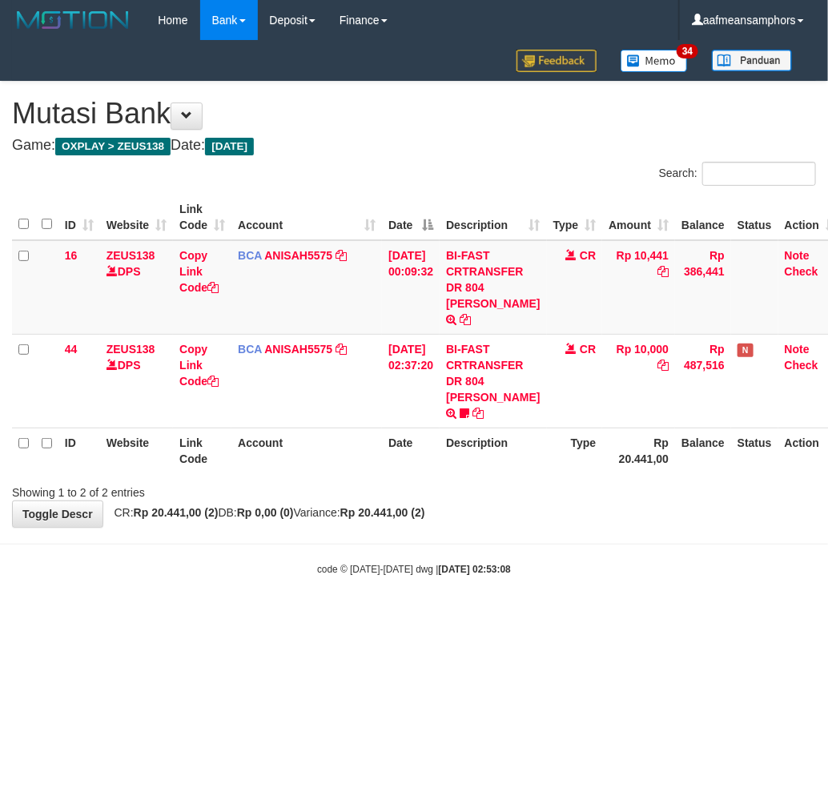
click at [613, 534] on body "Toggle navigation Home Bank Account List Load By Website Group [OXPLAY] ZEUS138…" at bounding box center [414, 308] width 828 height 617
drag, startPoint x: 609, startPoint y: 534, endPoint x: 626, endPoint y: 535, distance: 16.8
click at [622, 535] on body "Toggle navigation Home Bank Account List Load By Website Group [OXPLAY] ZEUS138…" at bounding box center [414, 308] width 828 height 617
click at [571, 517] on body "Toggle navigation Home Bank Account List Load By Website Group [OXPLAY] ZEUS138…" at bounding box center [414, 308] width 828 height 617
drag, startPoint x: 634, startPoint y: 618, endPoint x: 625, endPoint y: 618, distance: 9.6
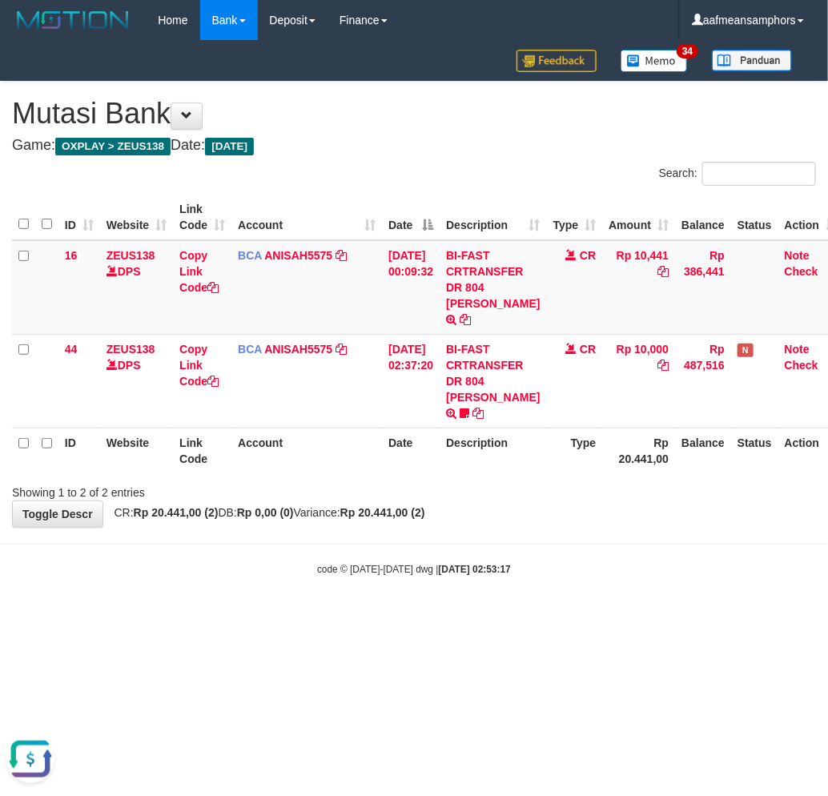
click at [630, 617] on html "Toggle navigation Home Bank Account List Load By Website Group [OXPLAY] ZEUS138…" at bounding box center [414, 308] width 828 height 617
click at [613, 617] on html "Toggle navigation Home Bank Account List Load By Website Group [OXPLAY] ZEUS138…" at bounding box center [414, 308] width 828 height 617
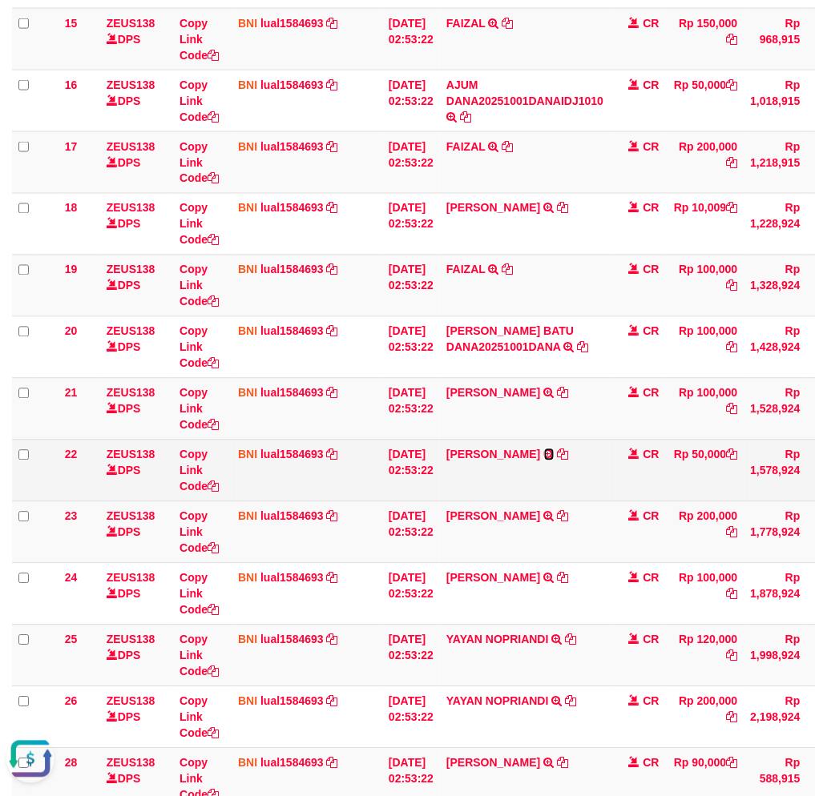
click at [554, 449] on icon at bounding box center [549, 454] width 10 height 11
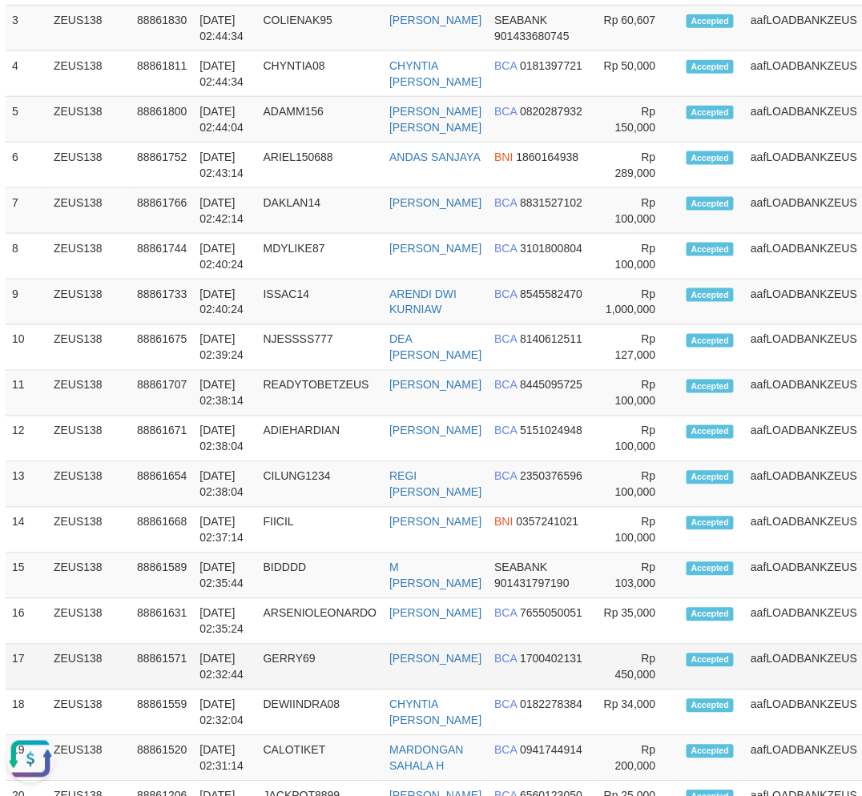
click at [339, 691] on td "GERRY69" at bounding box center [320, 668] width 127 height 46
click at [338, 691] on td "GERRY69" at bounding box center [320, 668] width 127 height 46
click at [337, 691] on td "GERRY69" at bounding box center [320, 668] width 127 height 46
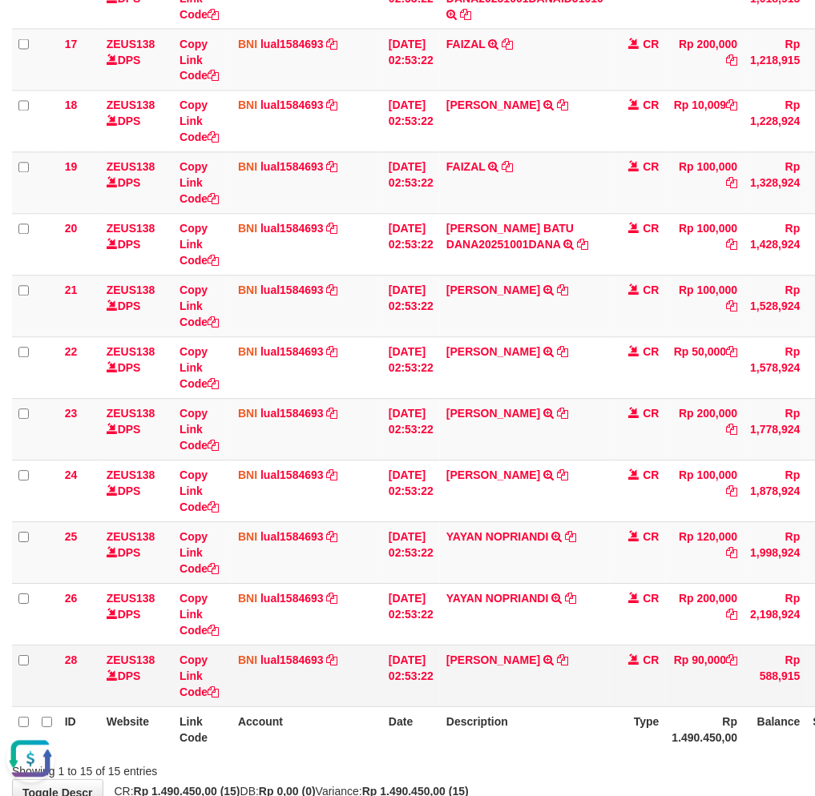
scroll to position [557, 0]
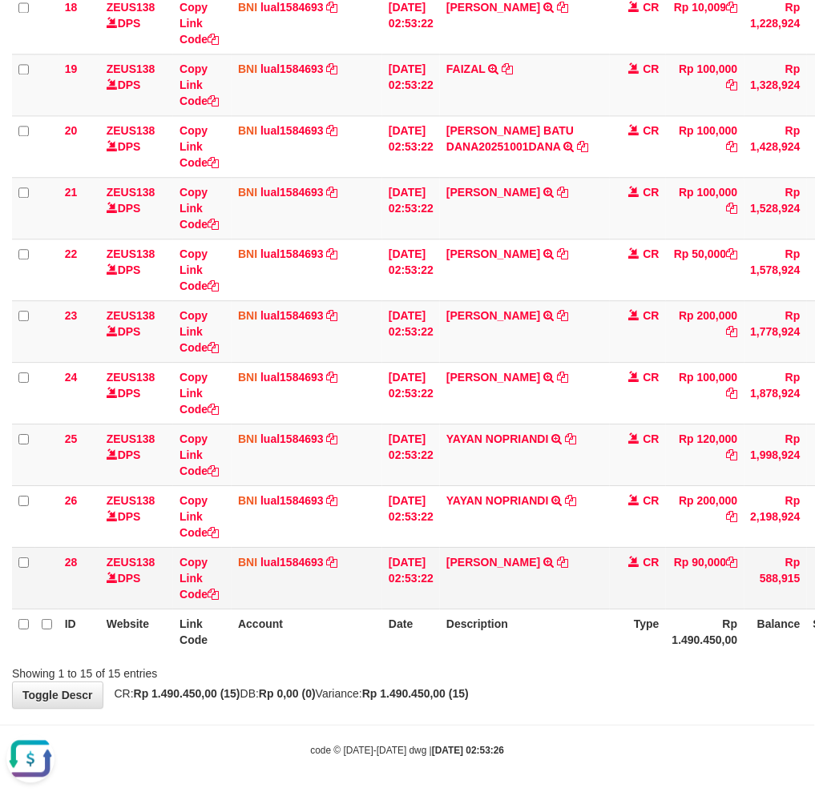
click at [565, 589] on td "NUR SIATI ARIFAH TRANSFER DARI IBU NUR SIATI ARIFAH" at bounding box center [525, 578] width 170 height 62
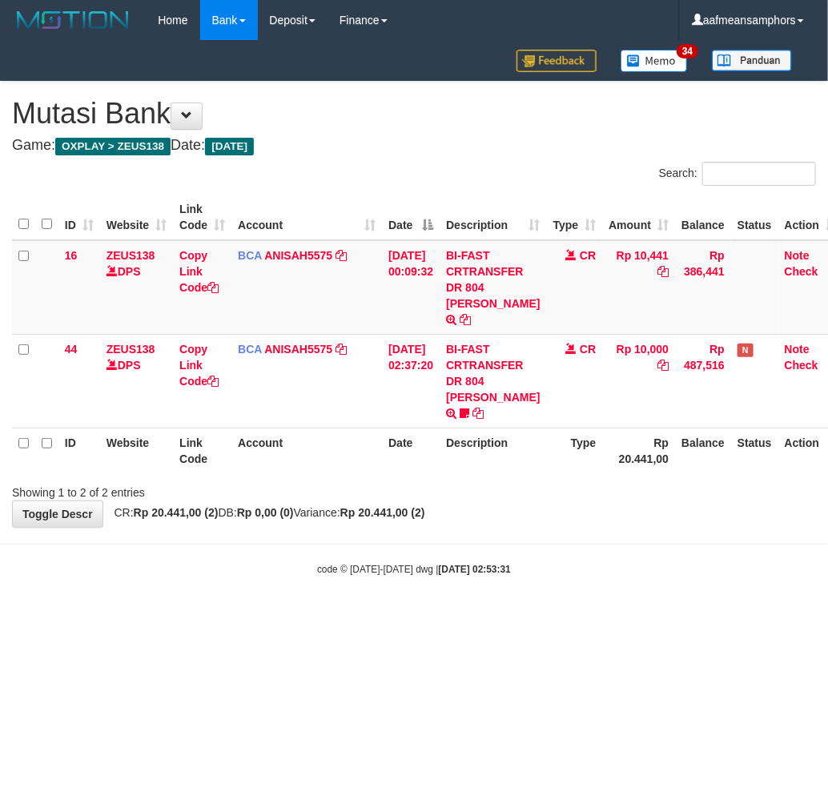
drag, startPoint x: 0, startPoint y: 0, endPoint x: 587, endPoint y: 588, distance: 831.0
click at [587, 588] on body "Toggle navigation Home Bank Account List Load By Website Group [OXPLAY] ZEUS138…" at bounding box center [414, 308] width 828 height 617
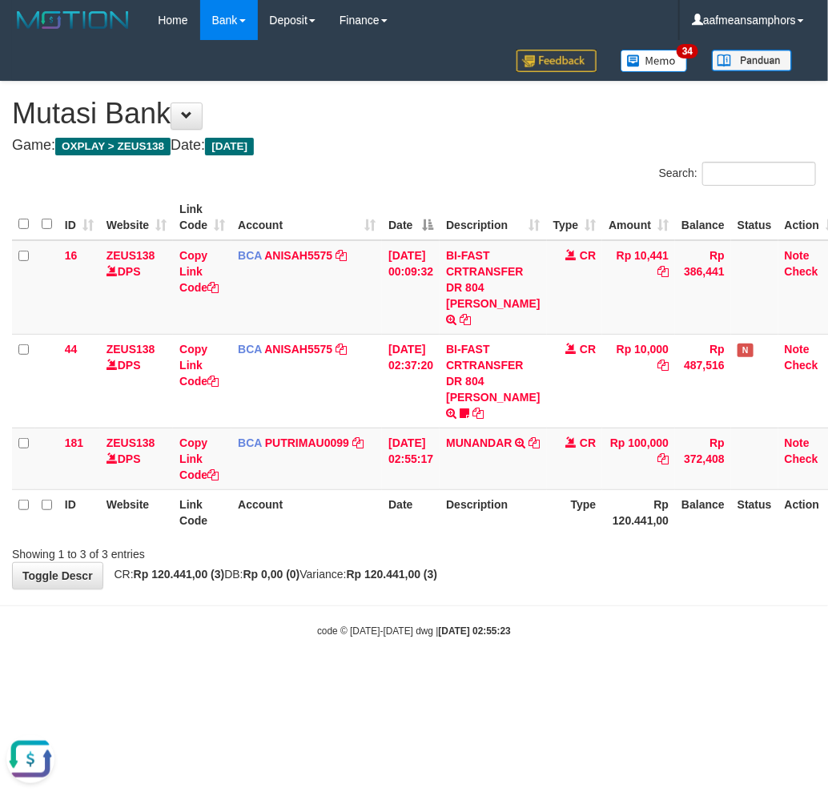
drag, startPoint x: 529, startPoint y: 623, endPoint x: 569, endPoint y: 631, distance: 40.8
click at [549, 631] on body "Toggle navigation Home Bank Account List Load By Website Group [OXPLAY] ZEUS138…" at bounding box center [414, 339] width 828 height 679
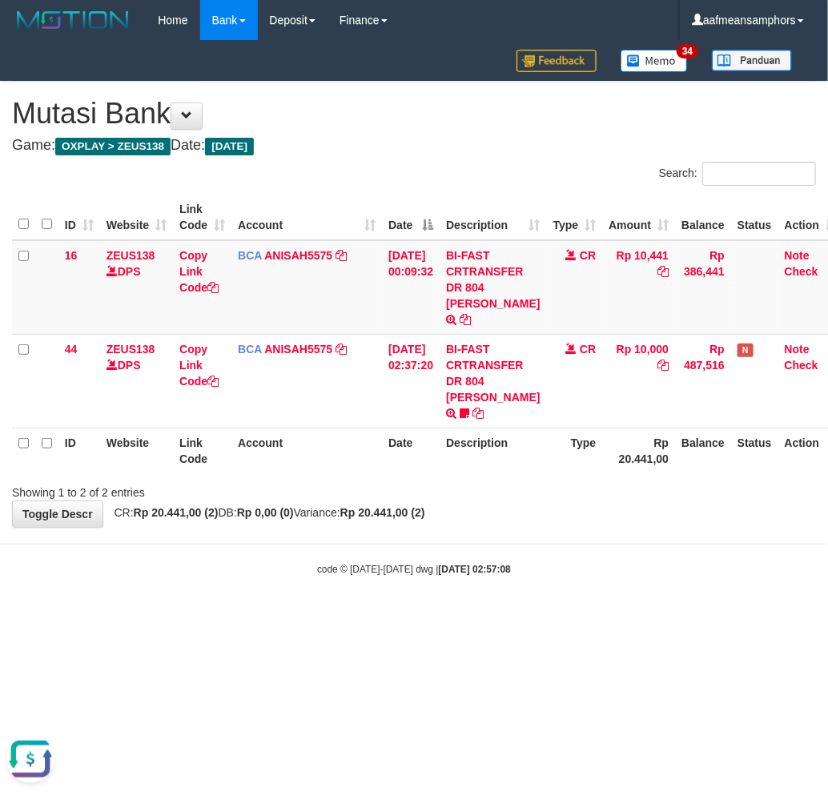
drag, startPoint x: 606, startPoint y: 539, endPoint x: 589, endPoint y: 540, distance: 17.6
click at [591, 542] on body "Toggle navigation Home Bank Account List Load By Website Group [OXPLAY] ZEUS138…" at bounding box center [414, 308] width 828 height 617
click at [589, 540] on body "Toggle navigation Home Bank Account List Load By Website Group [OXPLAY] ZEUS138…" at bounding box center [414, 308] width 828 height 617
click at [590, 544] on hr at bounding box center [414, 544] width 828 height 1
click at [588, 566] on body "Toggle navigation Home Bank Account List Load By Website Group [OXPLAY] ZEUS138…" at bounding box center [414, 308] width 828 height 617
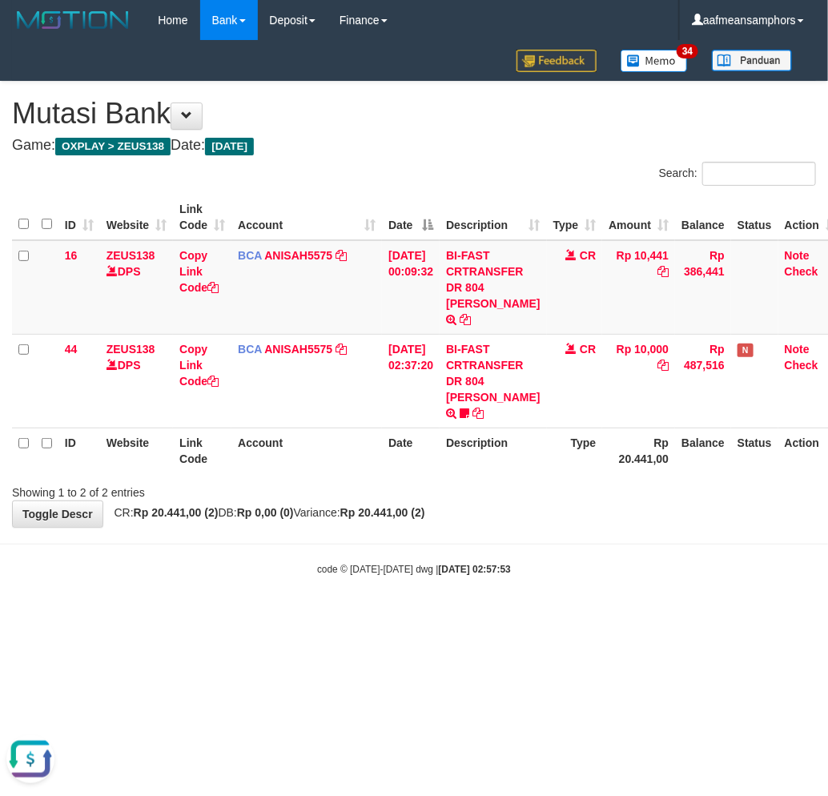
click at [611, 561] on div "code © 2012-2018 dwg | 2025/10/01 02:57:53" at bounding box center [414, 569] width 828 height 16
click at [498, 594] on body "Toggle navigation Home Bank Account List Load By Website Group [OXPLAY] ZEUS138…" at bounding box center [414, 308] width 828 height 617
drag, startPoint x: 494, startPoint y: 591, endPoint x: 487, endPoint y: 582, distance: 12.0
click at [491, 590] on body "Toggle navigation Home Bank Account List Load By Website Group [OXPLAY] ZEUS138…" at bounding box center [414, 308] width 828 height 617
drag, startPoint x: 437, startPoint y: 630, endPoint x: 428, endPoint y: 629, distance: 9.6
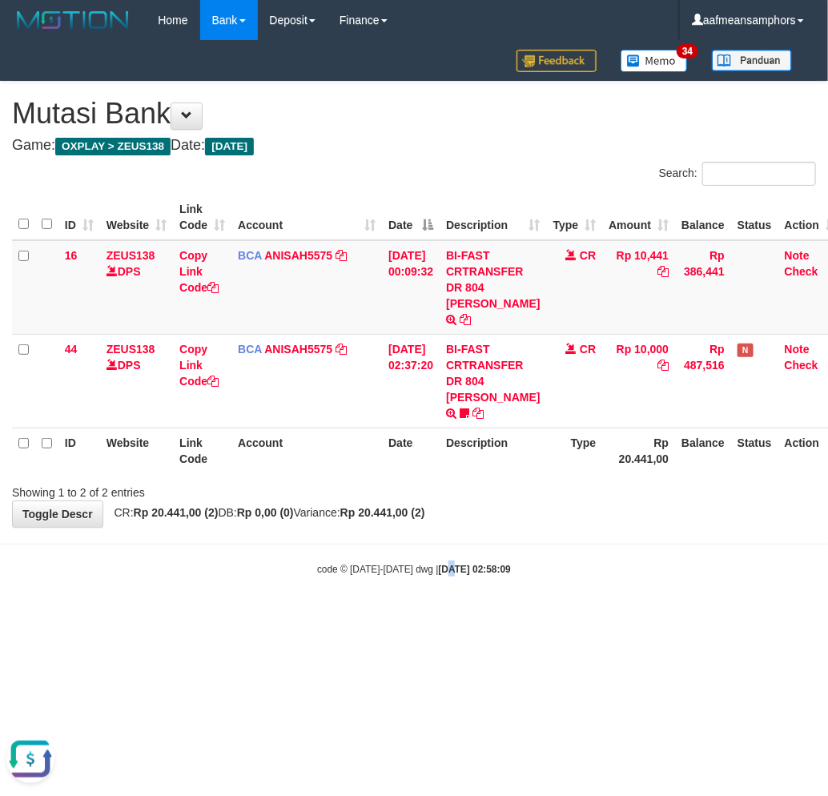
click at [428, 617] on html "Toggle navigation Home Bank Account List Load By Website Group [OXPLAY] ZEUS138…" at bounding box center [414, 308] width 828 height 617
drag, startPoint x: 421, startPoint y: 630, endPoint x: 434, endPoint y: 623, distance: 14.3
click at [415, 617] on html "Toggle navigation Home Bank Account List Load By Website Group [OXPLAY] ZEUS138…" at bounding box center [414, 308] width 828 height 617
drag, startPoint x: 0, startPoint y: 0, endPoint x: 438, endPoint y: 613, distance: 753.4
click at [438, 613] on html "Toggle navigation Home Bank Account List Load By Website Group [OXPLAY] ZEUS138…" at bounding box center [414, 308] width 828 height 617
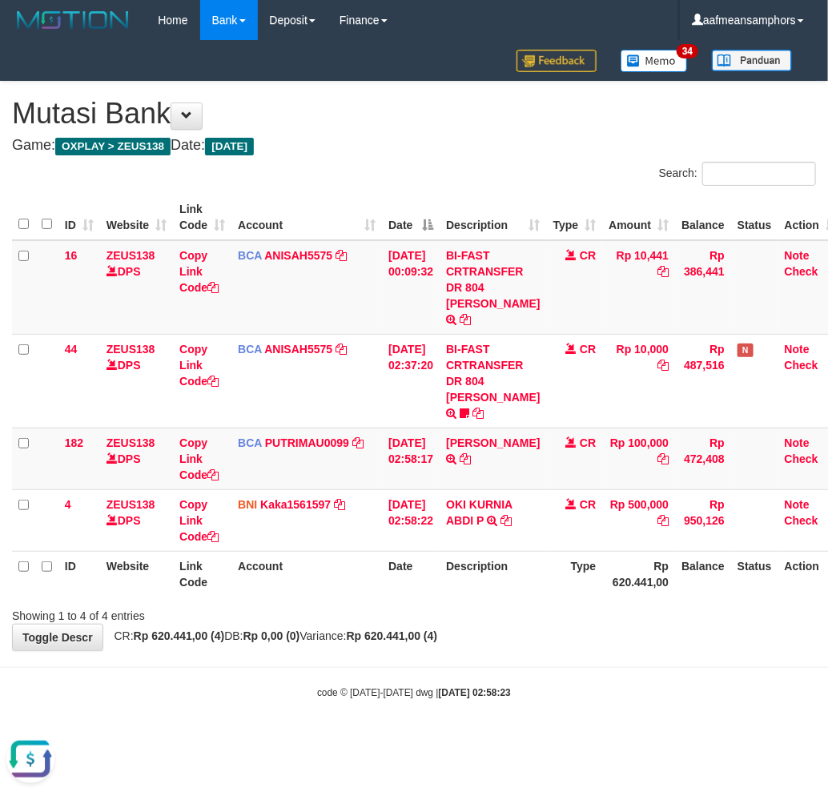
click at [470, 579] on th "Description" at bounding box center [493, 574] width 107 height 46
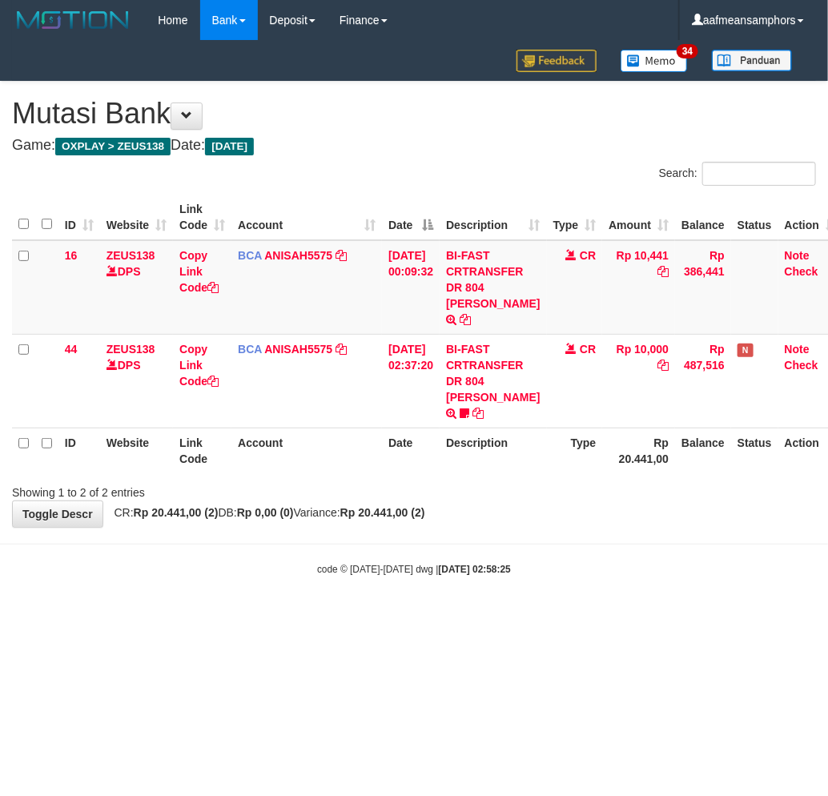
click at [493, 594] on body "Toggle navigation Home Bank Account List Load By Website Group [OXPLAY] ZEUS138…" at bounding box center [414, 308] width 828 height 617
click at [527, 561] on div "code © 2012-2018 dwg | 2025/10/01 02:58:26" at bounding box center [414, 569] width 828 height 16
click at [393, 601] on html "Toggle navigation Home Bank Account List Load By Website Group [OXPLAY] ZEUS138…" at bounding box center [414, 308] width 828 height 617
click at [484, 595] on body "Toggle navigation Home Bank Account List Load By Website Group [OXPLAY] ZEUS138…" at bounding box center [414, 308] width 828 height 617
click at [42, 554] on body "Toggle navigation Home Bank Account List Load By Website Group [OXPLAY] ZEUS138…" at bounding box center [414, 308] width 828 height 617
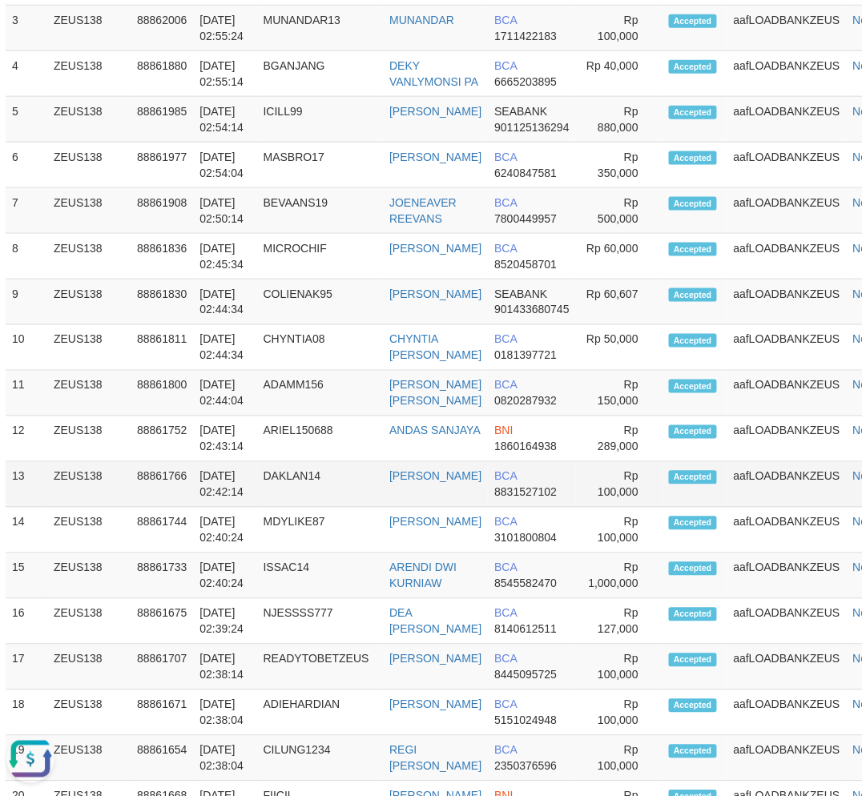
click at [304, 508] on td "DAKLAN14" at bounding box center [320, 485] width 127 height 46
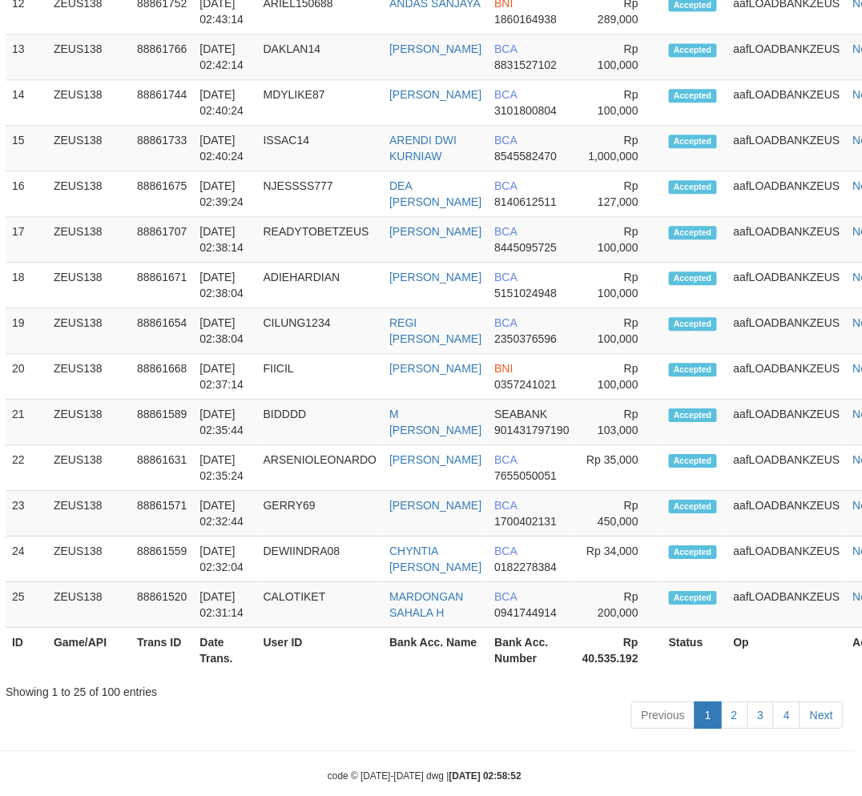
scroll to position [1635, 6]
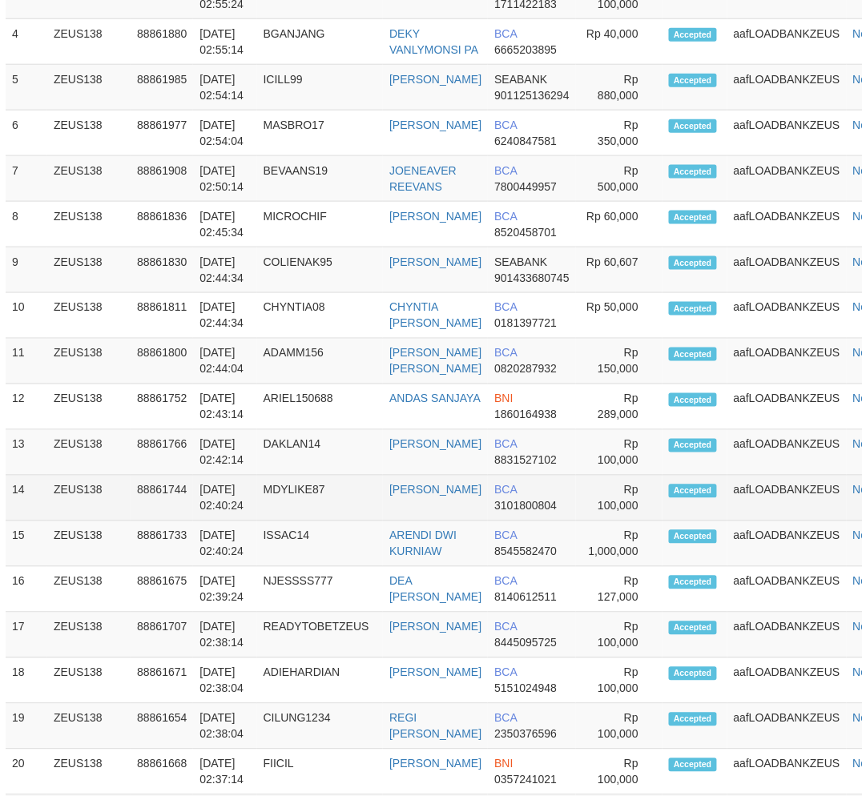
click at [224, 521] on td "[DATE] 02:40:24" at bounding box center [224, 499] width 63 height 46
drag, startPoint x: 223, startPoint y: 541, endPoint x: 58, endPoint y: 548, distance: 164.4
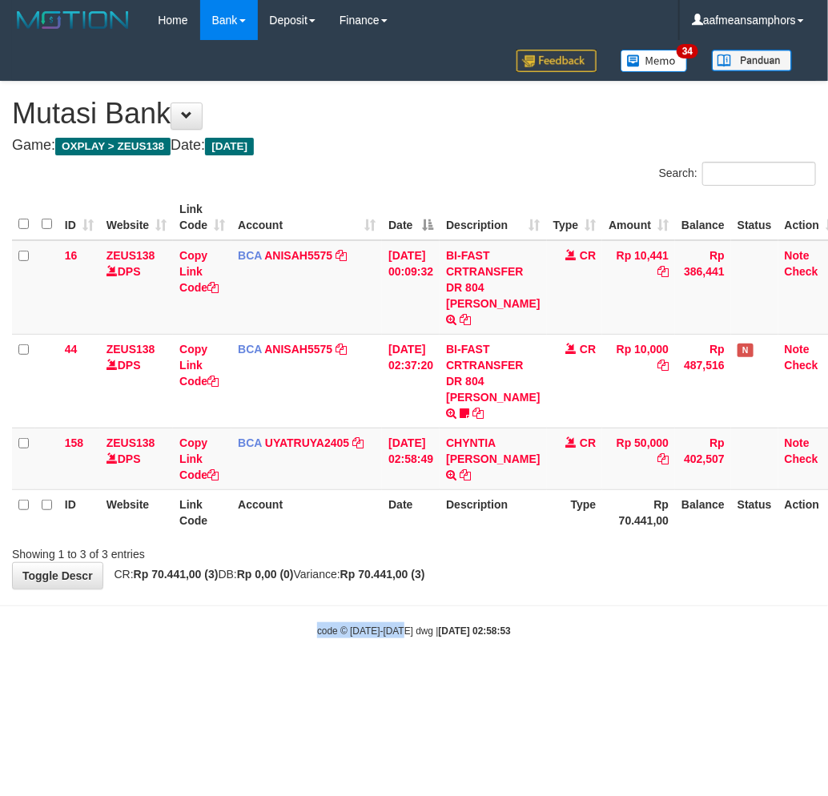
click at [401, 598] on body "Toggle navigation Home Bank Account List Load By Website Group [OXPLAY] ZEUS138…" at bounding box center [414, 339] width 828 height 679
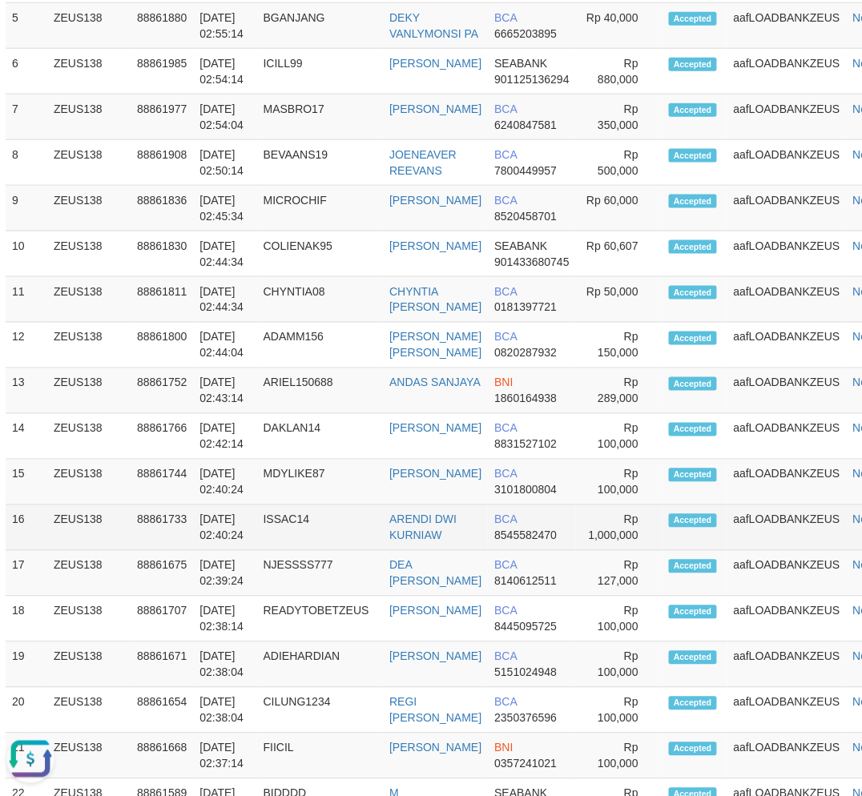
drag, startPoint x: 796, startPoint y: 551, endPoint x: 779, endPoint y: 546, distance: 18.5
click at [787, 548] on td "aafLOADBANKZEUS" at bounding box center [786, 528] width 119 height 46
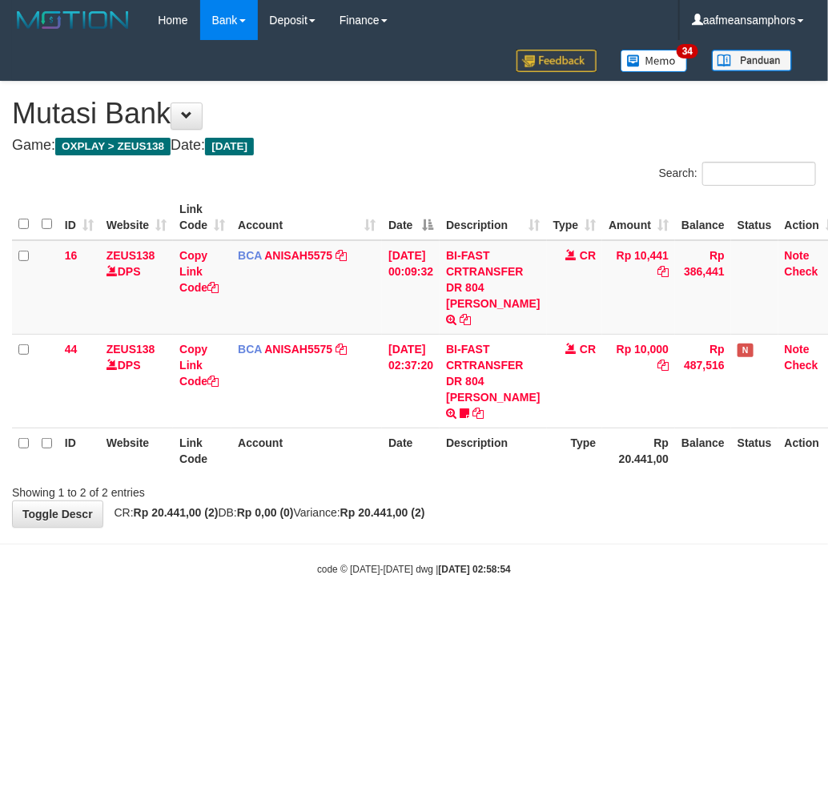
click at [661, 583] on body "Toggle navigation Home Bank Account List Load By Website Group [OXPLAY] ZEUS138…" at bounding box center [414, 308] width 828 height 617
click at [642, 578] on body "Toggle navigation Home Bank Account List Load By Website Group [OXPLAY] ZEUS138…" at bounding box center [414, 308] width 828 height 617
click at [540, 617] on html "Toggle navigation Home Bank Account List Load By Website Group [OXPLAY] ZEUS138…" at bounding box center [414, 308] width 828 height 617
drag, startPoint x: 0, startPoint y: 0, endPoint x: 468, endPoint y: 595, distance: 757.0
click at [471, 595] on body "Toggle navigation Home Bank Account List Load By Website Group [OXPLAY] ZEUS138…" at bounding box center [414, 308] width 828 height 617
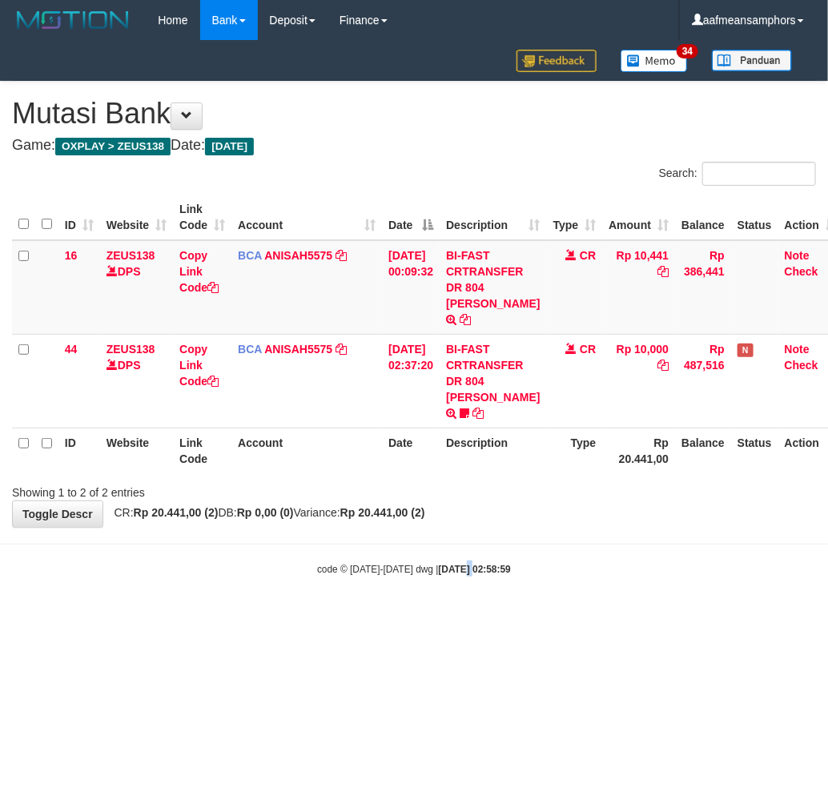
click at [422, 561] on body "Toggle navigation Home Bank Account List Load By Website Group [OXPLAY] ZEUS138…" at bounding box center [414, 308] width 828 height 617
click at [537, 609] on html "Toggle navigation Home Bank Account List Load By Website Group [OXPLAY] ZEUS138…" at bounding box center [414, 308] width 828 height 617
click at [478, 581] on body "Toggle navigation Home Bank Account List Load By Website Group [OXPLAY] ZEUS138…" at bounding box center [414, 308] width 828 height 617
click at [540, 594] on body "Toggle navigation Home Bank Account List Load By Website Group [OXPLAY] ZEUS138…" at bounding box center [414, 308] width 828 height 617
click at [494, 578] on body "Toggle navigation Home Bank Account List Load By Website Group [OXPLAY] ZEUS138…" at bounding box center [414, 308] width 828 height 617
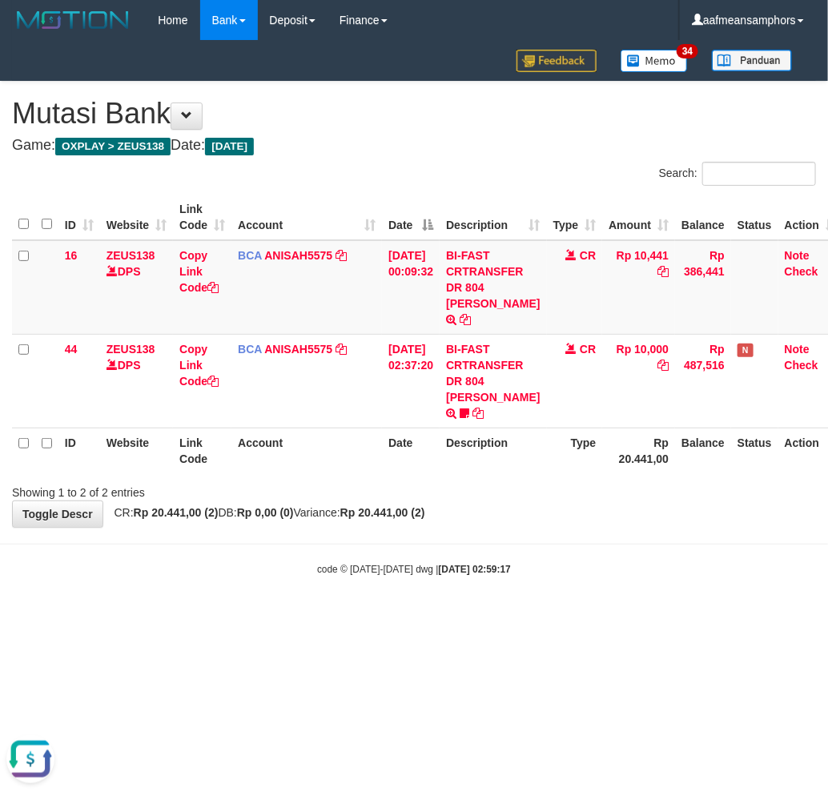
drag, startPoint x: 484, startPoint y: 531, endPoint x: 500, endPoint y: 530, distance: 16.0
click at [482, 531] on body "Toggle navigation Home Bank Account List Load By Website Group [OXPLAY] ZEUS138…" at bounding box center [414, 308] width 828 height 617
click at [517, 544] on hr at bounding box center [414, 544] width 828 height 1
click at [483, 596] on body "Toggle navigation Home Bank Account List Load By Website Group [OXPLAY] ZEUS138…" at bounding box center [414, 308] width 828 height 617
click at [492, 564] on strong "2025/10/01 02:59:27" at bounding box center [475, 569] width 72 height 11
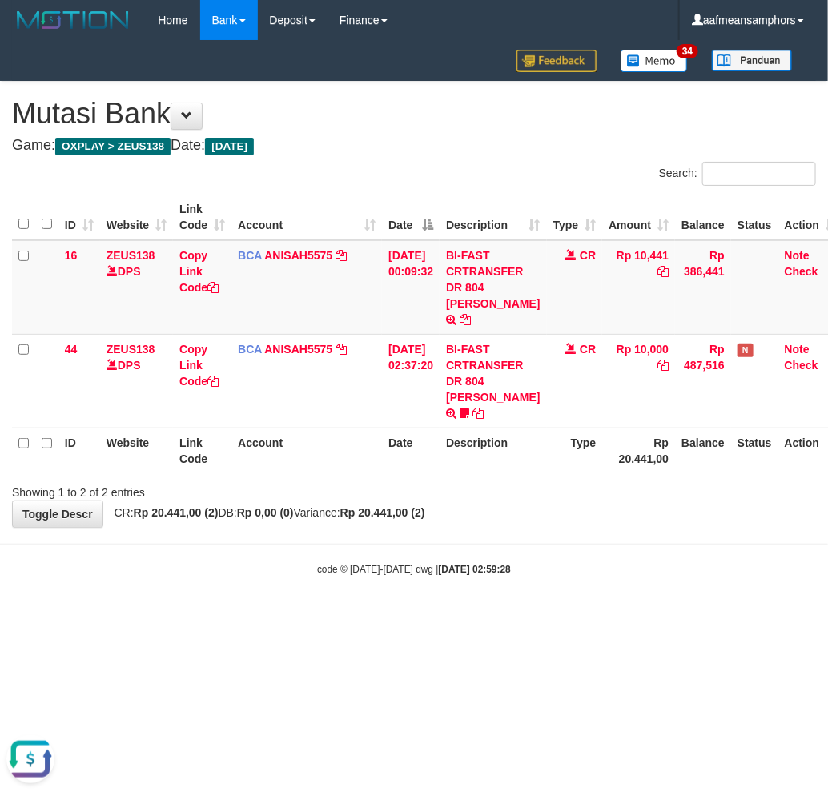
click at [524, 542] on body "Toggle navigation Home Bank Account List Load By Website Group [OXPLAY] ZEUS138…" at bounding box center [414, 308] width 828 height 617
drag, startPoint x: 421, startPoint y: 530, endPoint x: 425, endPoint y: 521, distance: 10.4
click at [422, 531] on body "Toggle navigation Home Bank Account List Load By Website Group [OXPLAY] ZEUS138…" at bounding box center [414, 308] width 828 height 617
click at [483, 519] on body "Toggle navigation Home Bank Account List Load By Website Group [OXPLAY] ZEUS138…" at bounding box center [414, 308] width 828 height 617
click at [494, 617] on html "Toggle navigation Home Bank Account List Load By Website Group [OXPLAY] ZEUS138…" at bounding box center [414, 308] width 828 height 617
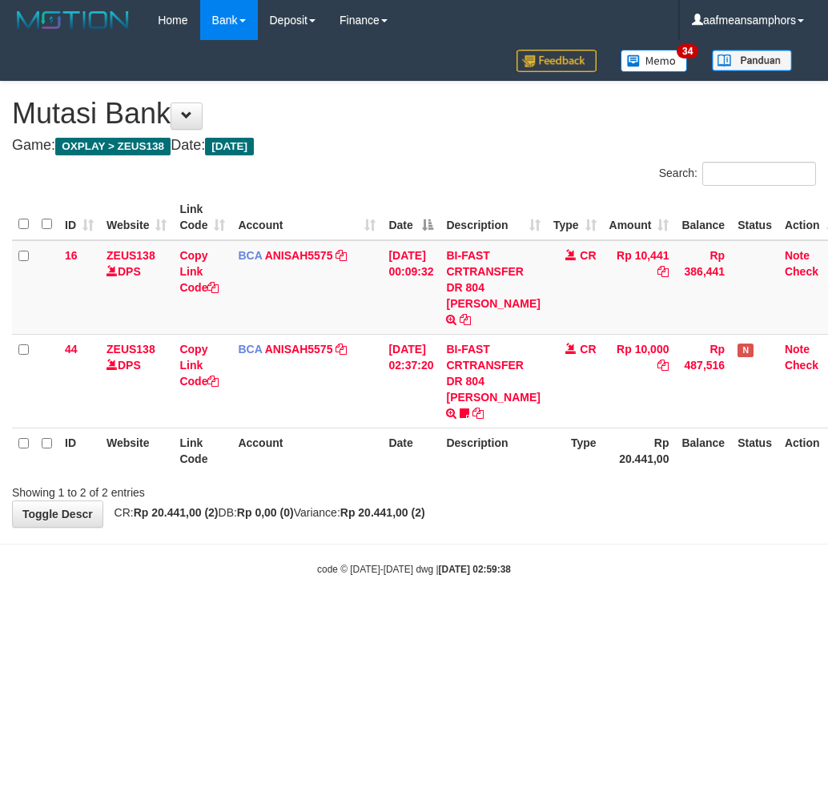
click at [393, 539] on body "Toggle navigation Home Bank Account List Load By Website Group [OXPLAY] ZEUS138…" at bounding box center [414, 308] width 828 height 617
click at [530, 567] on body "Toggle navigation Home Bank Account List Load By Website Group [OXPLAY] ZEUS138…" at bounding box center [414, 308] width 828 height 617
click at [579, 561] on div "code © 2012-2018 dwg | 2025/10/01 02:59:39" at bounding box center [414, 569] width 828 height 16
click at [529, 541] on body "Toggle navigation Home Bank Account List Load By Website Group [OXPLAY] ZEUS138…" at bounding box center [414, 308] width 828 height 617
click at [564, 566] on body "Toggle navigation Home Bank Account List Load By Website Group [OXPLAY] ZEUS138…" at bounding box center [414, 308] width 828 height 617
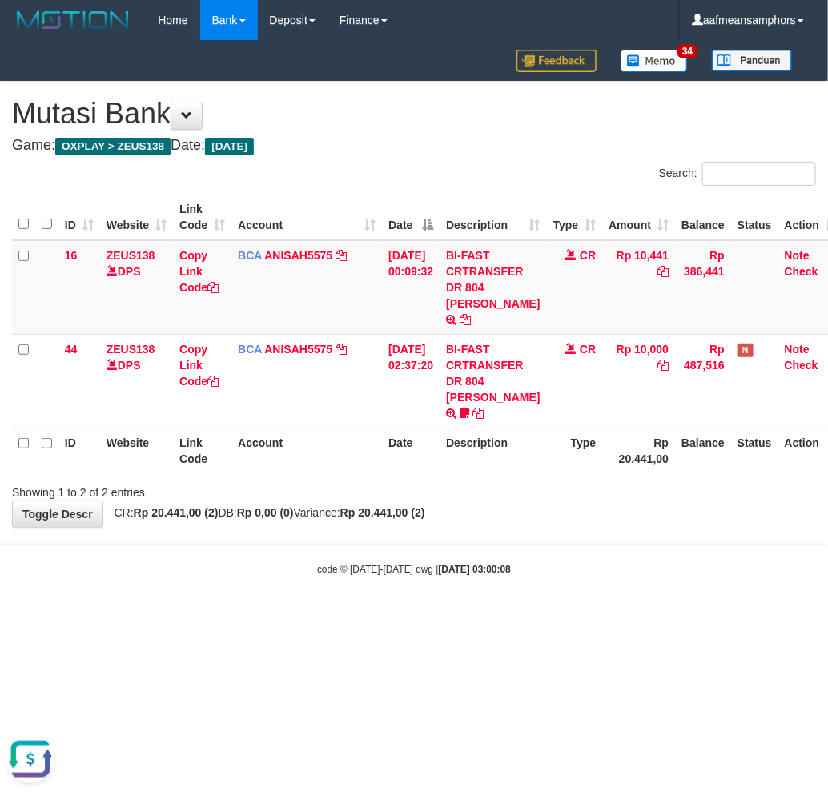
click at [565, 570] on body "Toggle navigation Home Bank Account List Load By Website Group [OXPLAY] ZEUS138…" at bounding box center [414, 308] width 828 height 617
click at [660, 581] on body "Toggle navigation Home Bank Account List Load By Website Group [OXPLAY] ZEUS138…" at bounding box center [414, 308] width 828 height 617
click at [626, 565] on body "Toggle navigation Home Bank Account List Load By Website Group [OXPLAY] ZEUS138…" at bounding box center [414, 308] width 828 height 617
click at [525, 569] on body "Toggle navigation Home Bank Account List Load By Website Group [OXPLAY] ZEUS138…" at bounding box center [414, 308] width 828 height 617
drag, startPoint x: 534, startPoint y: 601, endPoint x: 546, endPoint y: 601, distance: 12.8
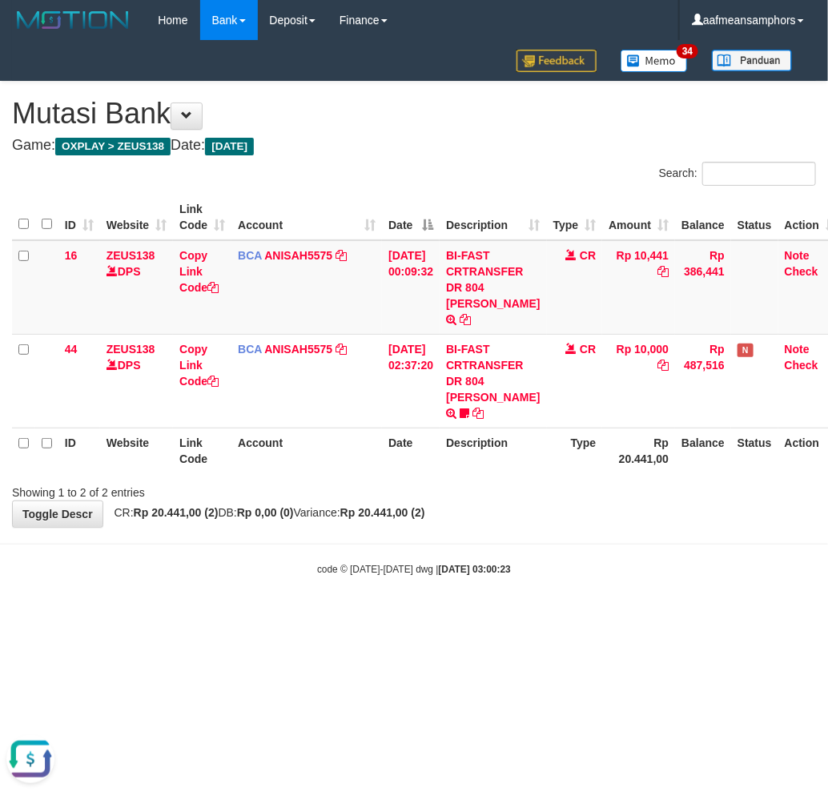
click at [534, 602] on html "Toggle navigation Home Bank Account List Load By Website Group [OXPLAY] ZEUS138…" at bounding box center [414, 308] width 828 height 617
click at [546, 596] on body "Toggle navigation Home Bank Account List Load By Website Group [OXPLAY] ZEUS138…" at bounding box center [414, 308] width 828 height 617
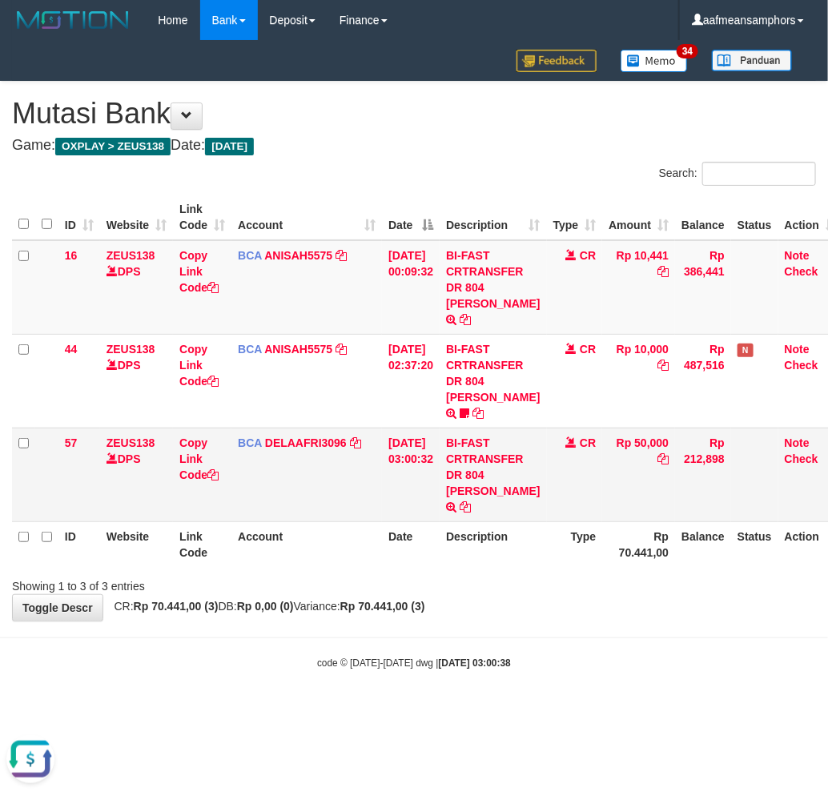
drag, startPoint x: 494, startPoint y: 455, endPoint x: 502, endPoint y: 471, distance: 17.9
click at [502, 471] on td "BI-FAST CRTRANSFER DR 804 FABIA RIDHO ANNASA" at bounding box center [493, 475] width 107 height 94
copy td "FABIA RIDHO"
click at [199, 441] on link "Copy Link Code" at bounding box center [198, 459] width 39 height 45
copy td "FABIA RIDHO"
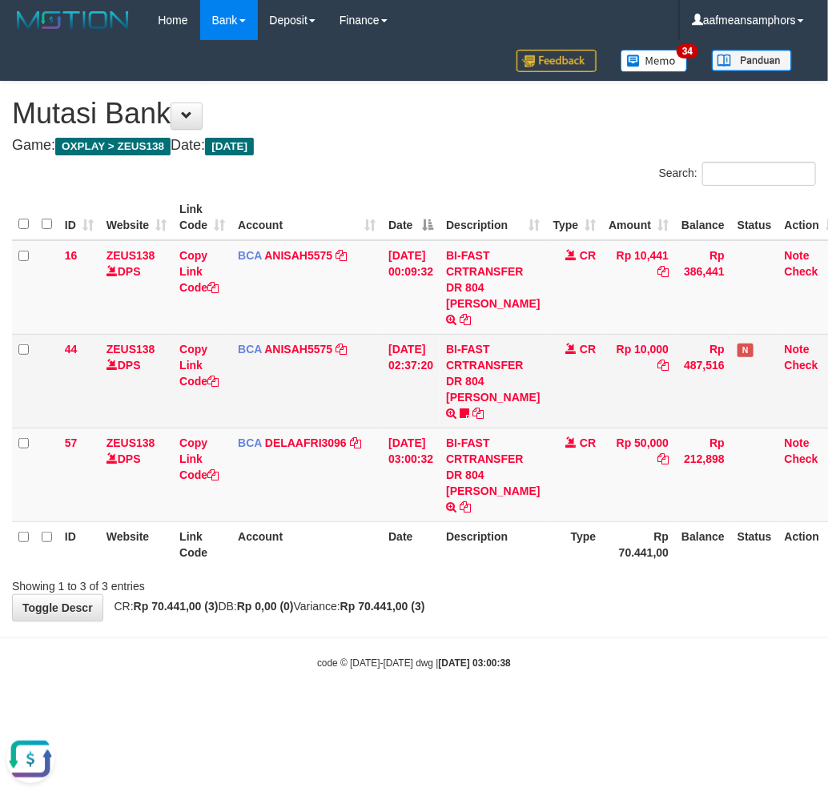
scroll to position [202, 0]
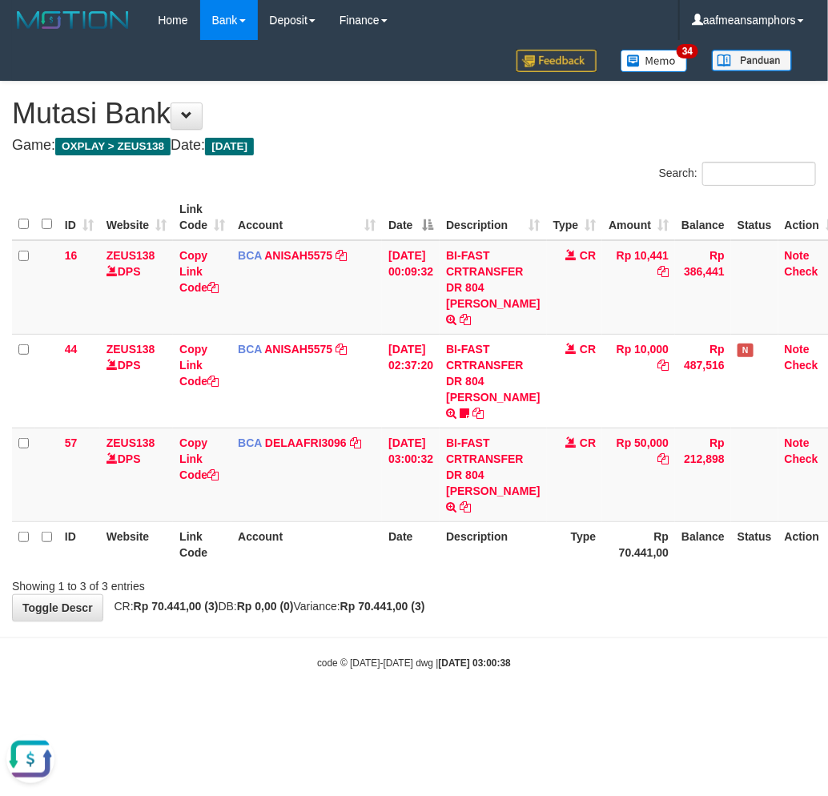
drag, startPoint x: 654, startPoint y: 693, endPoint x: 634, endPoint y: 687, distance: 21.0
click at [650, 693] on body "Toggle navigation Home Bank Account List Load By Website Group [OXPLAY] ZEUS138…" at bounding box center [414, 355] width 828 height 711
click at [626, 686] on body "Toggle navigation Home Bank Account List Load By Website Group [OXPLAY] ZEUS138…" at bounding box center [414, 355] width 828 height 711
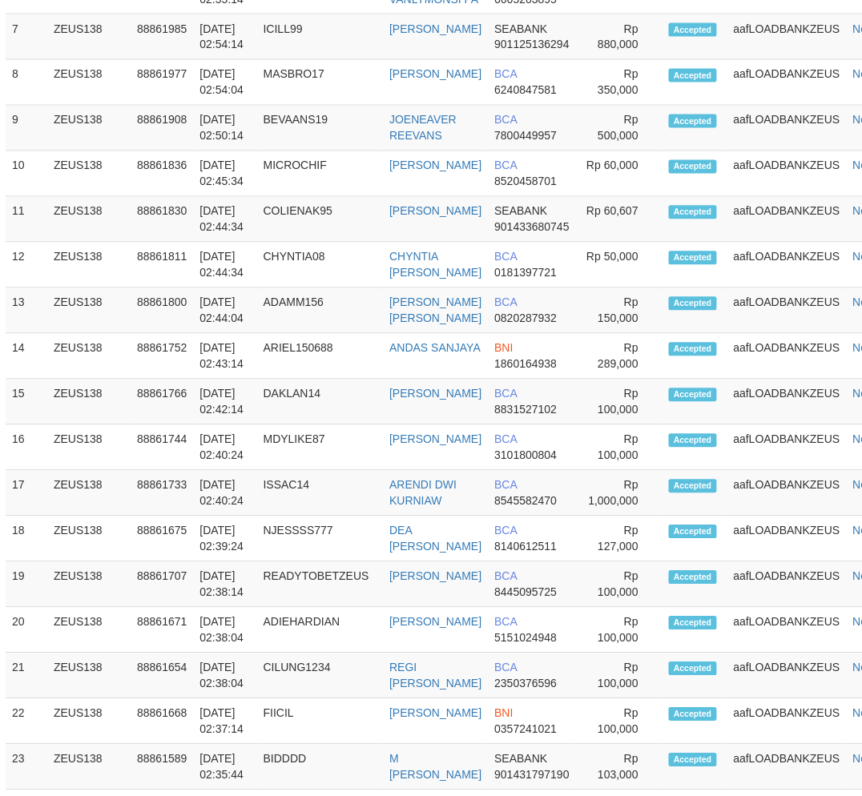
scroll to position [1843, 6]
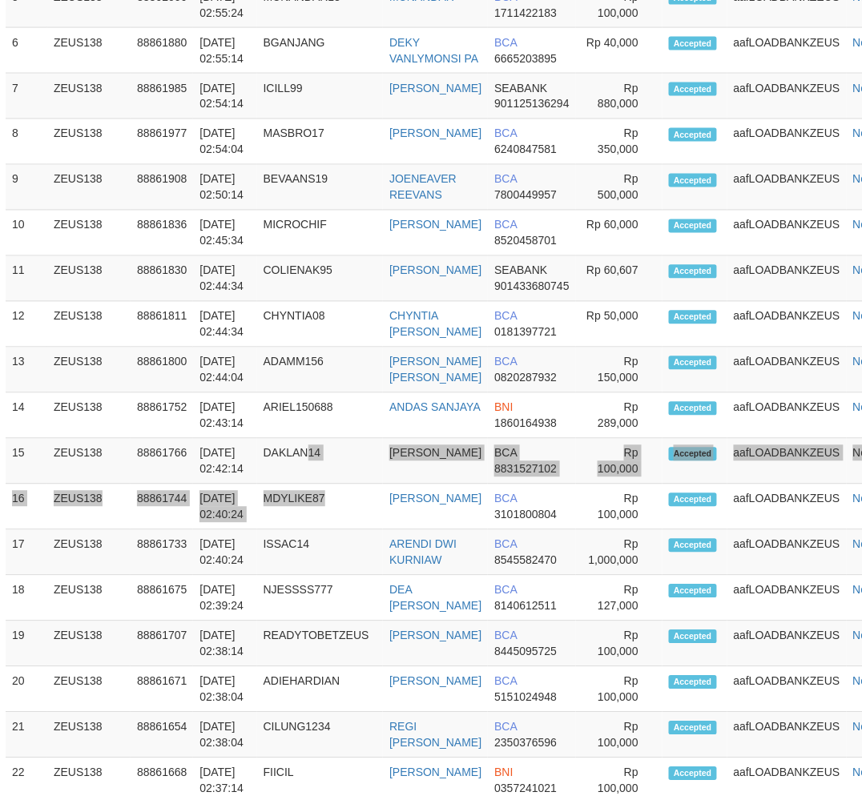
drag, startPoint x: 358, startPoint y: 538, endPoint x: 348, endPoint y: 491, distance: 48.2
click at [361, 485] on td "DAKLAN14" at bounding box center [320, 462] width 127 height 46
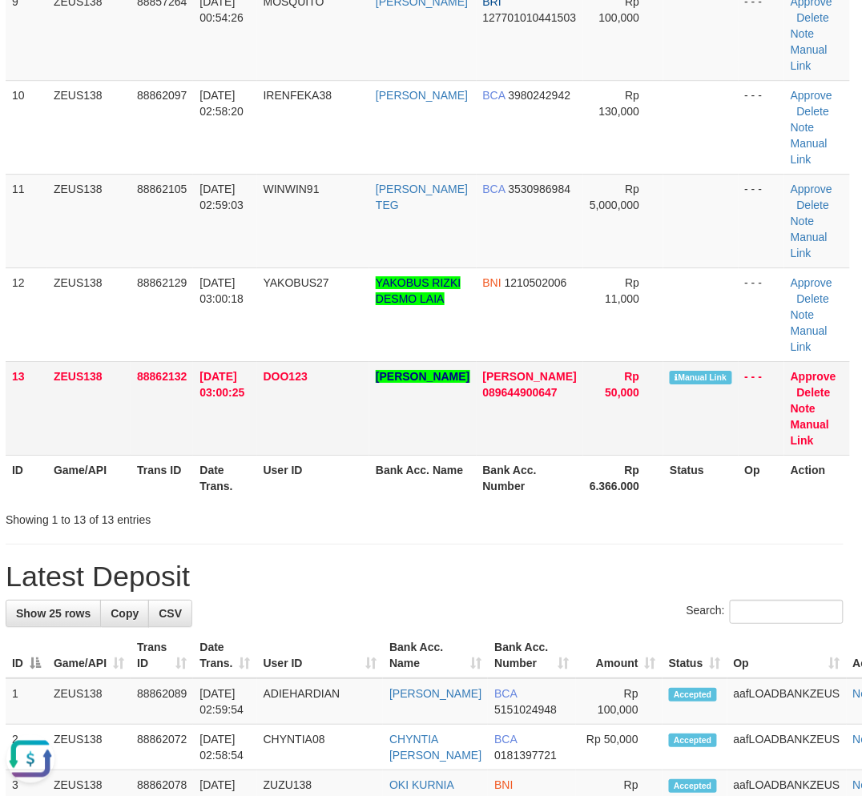
scroll to position [0, 0]
click at [799, 439] on link "Manual Link" at bounding box center [810, 432] width 38 height 29
click at [481, 524] on div "Showing 1 to 13 of 13 entries" at bounding box center [425, 516] width 862 height 22
drag, startPoint x: 479, startPoint y: 524, endPoint x: 326, endPoint y: 511, distance: 153.5
click at [485, 525] on div "Showing 1 to 13 of 13 entries" at bounding box center [425, 516] width 862 height 22
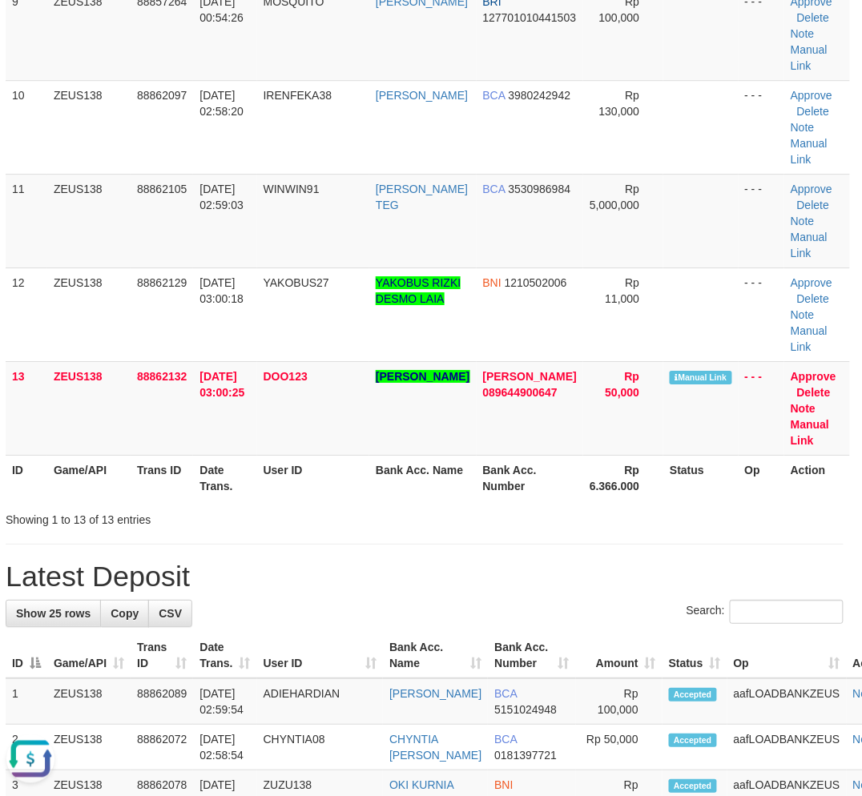
drag, startPoint x: 323, startPoint y: 494, endPoint x: 5, endPoint y: 569, distance: 326.6
click at [330, 497] on th "User ID" at bounding box center [313, 478] width 112 height 46
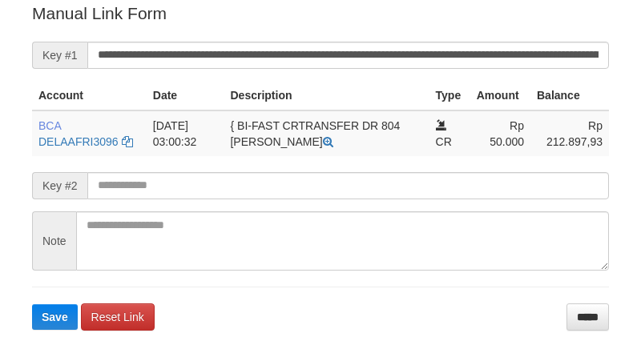
scroll to position [324, 0]
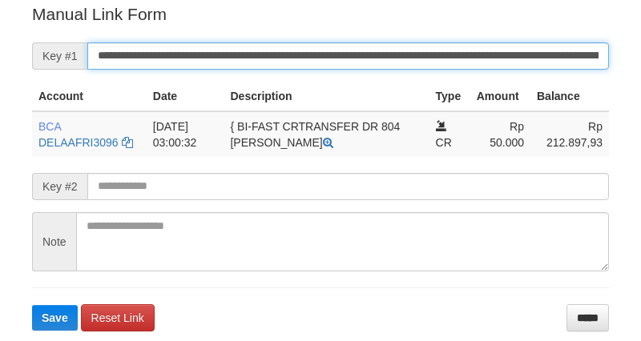
click at [405, 56] on input "**********" at bounding box center [347, 55] width 521 height 27
paste input "text"
type input "**********"
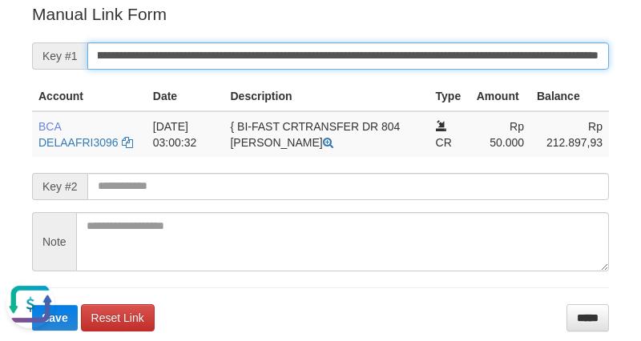
click at [32, 305] on button "Save" at bounding box center [55, 318] width 46 height 26
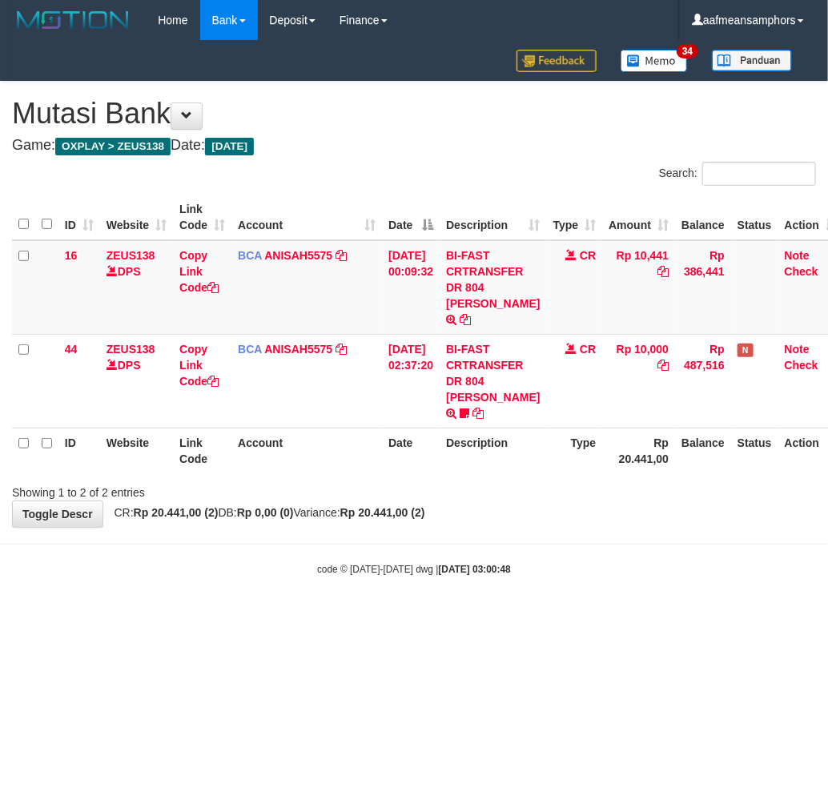
click at [545, 567] on body "Toggle navigation Home Bank Account List Load By Website Group [OXPLAY] ZEUS138…" at bounding box center [414, 308] width 828 height 617
click at [465, 617] on html "Toggle navigation Home Bank Account List Load By Website Group [OXPLAY] ZEUS138…" at bounding box center [414, 308] width 828 height 617
click at [460, 589] on body "Toggle navigation Home Bank Account List Load By Website Group [OXPLAY] ZEUS138…" at bounding box center [414, 308] width 828 height 617
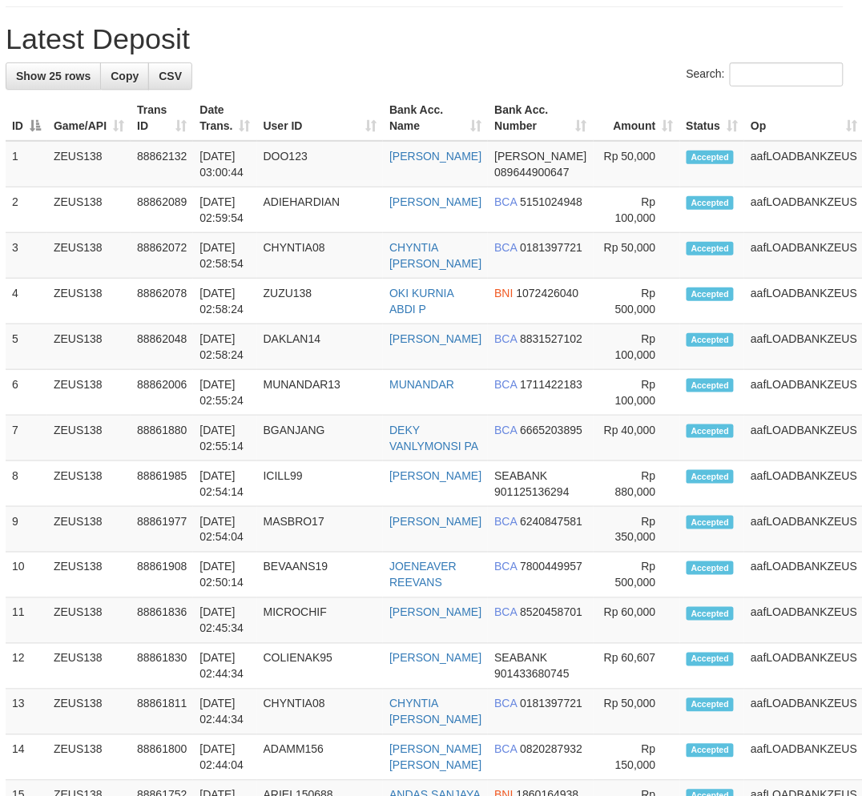
scroll to position [1108, 6]
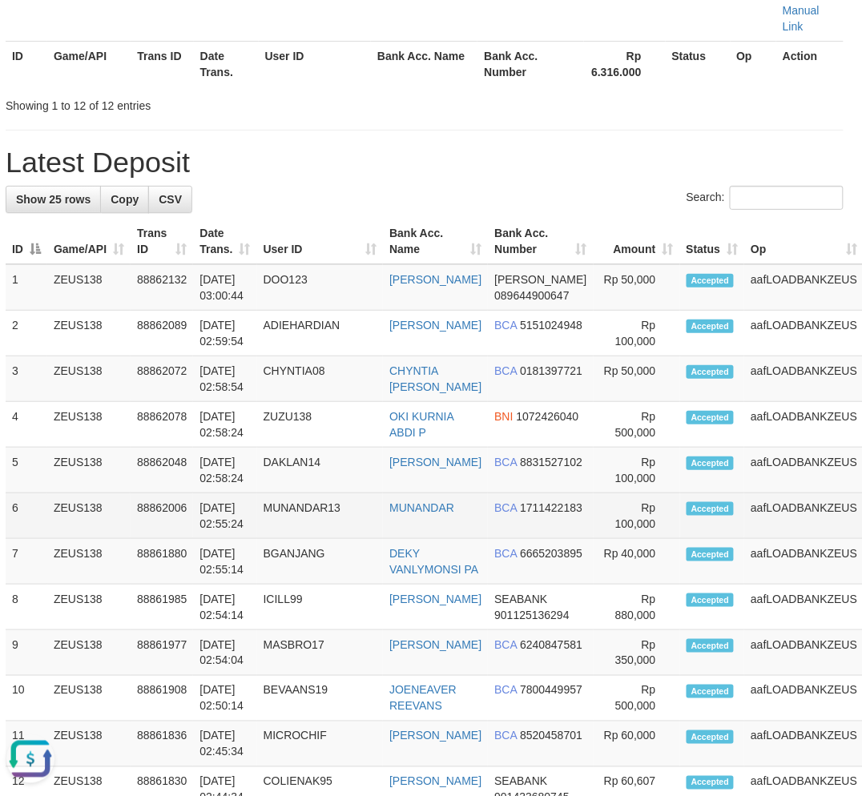
click at [636, 509] on td "Rp 100,000" at bounding box center [637, 516] width 87 height 46
click at [633, 509] on td "Rp 100,000" at bounding box center [637, 516] width 87 height 46
drag, startPoint x: 622, startPoint y: 500, endPoint x: 5, endPoint y: 508, distance: 617.7
click at [612, 501] on td "Rp 100,000" at bounding box center [637, 516] width 87 height 46
